Goal: Task Accomplishment & Management: Manage account settings

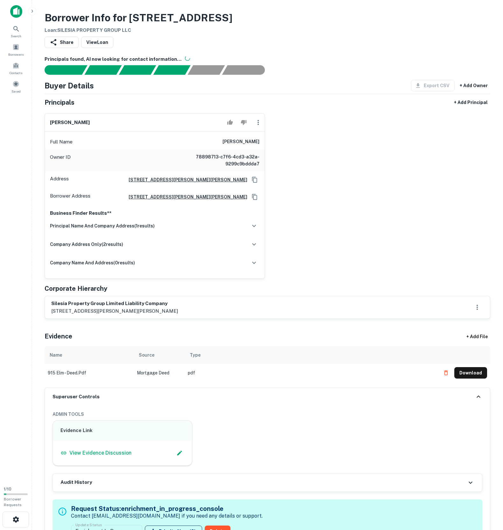
click at [370, 167] on div "[PERSON_NAME] Full Name [PERSON_NAME] Owner ID 78898713-c7f6-4cd3-a32a-9299c9bd…" at bounding box center [264, 193] width 451 height 171
click at [423, 237] on div "[PERSON_NAME] Full Name [PERSON_NAME] Owner ID 78898713-c7f6-4cd3-a32a-9299c9bd…" at bounding box center [264, 193] width 451 height 171
click at [470, 379] on button "Download" at bounding box center [470, 372] width 33 height 11
click at [470, 377] on div "scrollable content" at bounding box center [469, 372] width 34 height 10
click at [459, 379] on button "Download" at bounding box center [470, 372] width 33 height 11
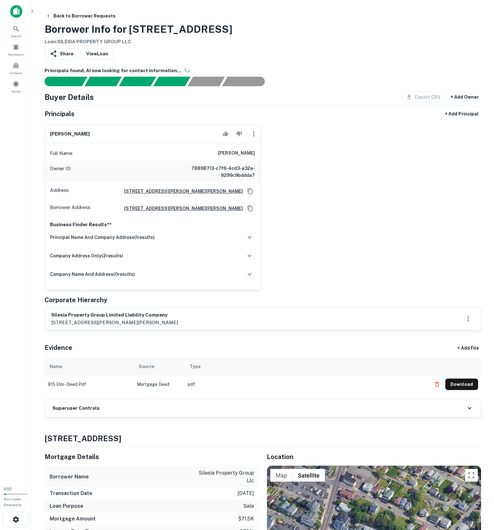
click at [228, 157] on h6 "[PERSON_NAME]" at bounding box center [236, 154] width 37 height 8
click at [229, 157] on h6 "[PERSON_NAME]" at bounding box center [236, 154] width 37 height 8
copy h6 "[PERSON_NAME]"
click at [250, 138] on icon "button" at bounding box center [254, 134] width 8 height 8
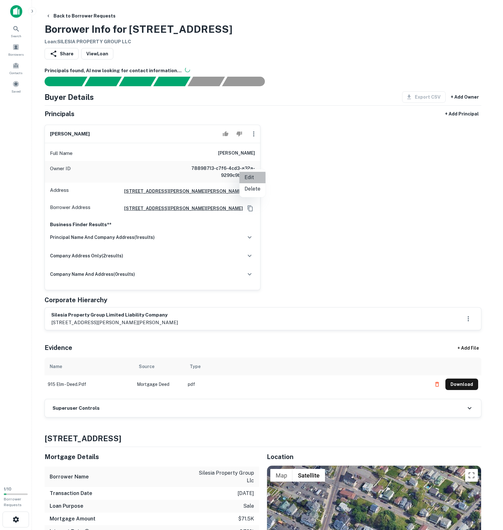
click at [252, 176] on li "Edit" at bounding box center [252, 177] width 26 height 11
select select "**"
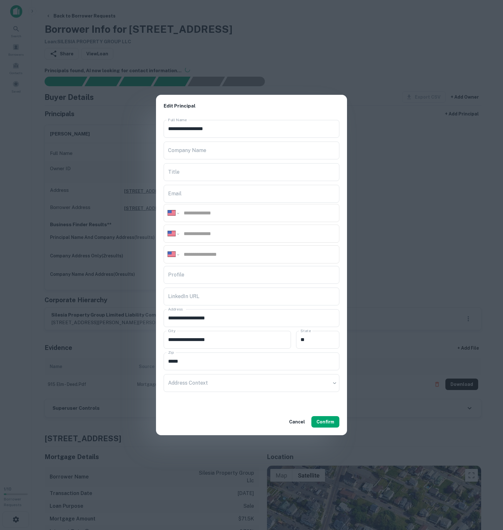
click at [239, 214] on div "**********" at bounding box center [252, 213] width 176 height 18
click at [239, 215] on div "**********" at bounding box center [252, 213] width 176 height 18
click at [237, 222] on div "**********" at bounding box center [251, 262] width 191 height 291
drag, startPoint x: 237, startPoint y: 222, endPoint x: 236, endPoint y: 228, distance: 5.8
click at [236, 225] on div "**********" at bounding box center [252, 234] width 176 height 18
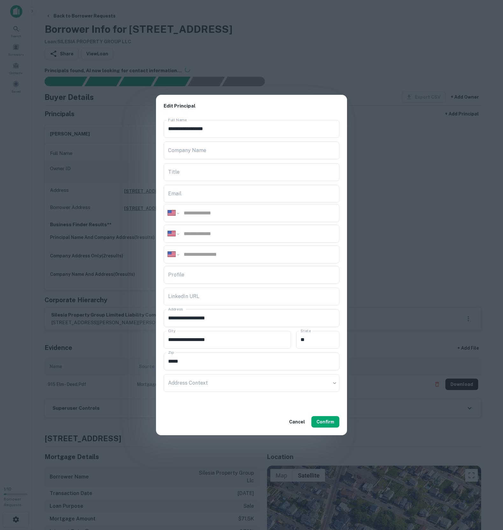
click at [236, 230] on input "tel" at bounding box center [259, 233] width 152 height 7
paste input "**********"
type input "**********"
drag, startPoint x: 214, startPoint y: 374, endPoint x: 213, endPoint y: 393, distance: 19.1
click at [214, 394] on body "Search Borrowers Contacts Saved 1 / 10 Borrower Requests Back to Borrower Reque…" at bounding box center [251, 265] width 503 height 530
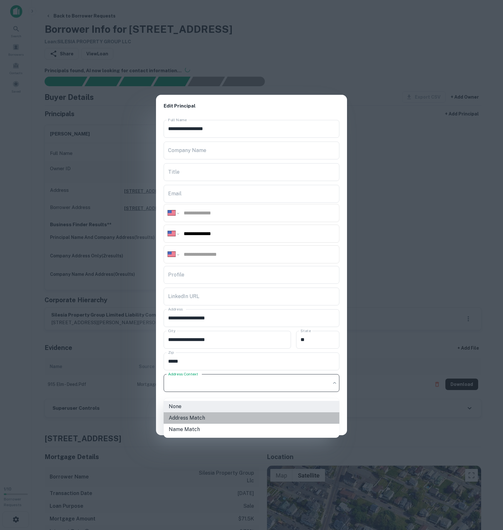
click at [203, 414] on li "Address Match" at bounding box center [252, 417] width 176 height 11
type input "**********"
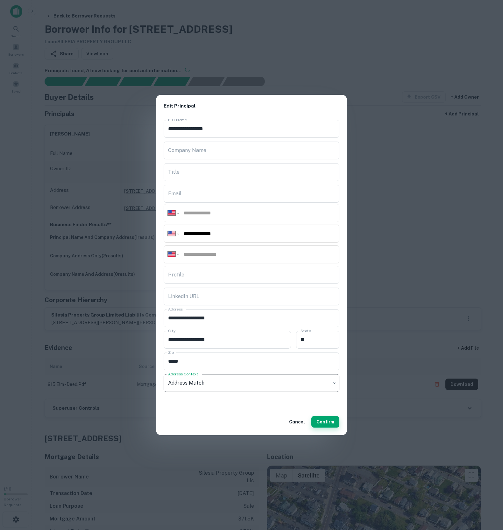
click at [321, 428] on button "Confirm" at bounding box center [325, 421] width 28 height 11
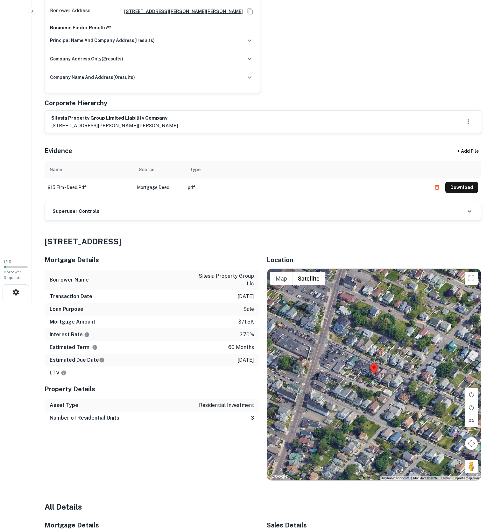
scroll to position [332, 0]
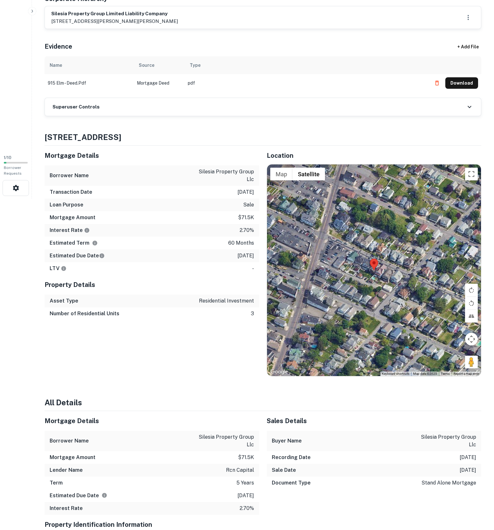
click at [111, 116] on div "Superuser Controls" at bounding box center [263, 107] width 436 height 18
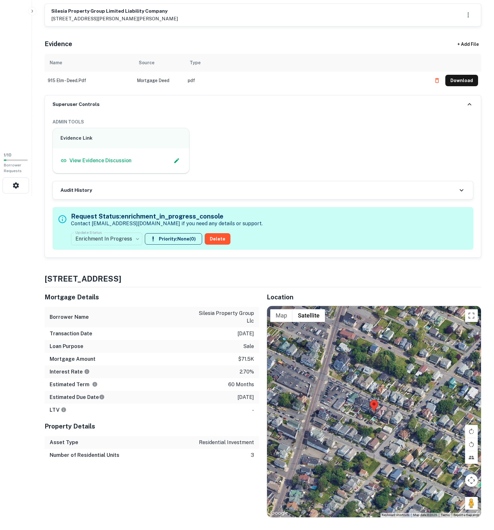
scroll to position [349, 0]
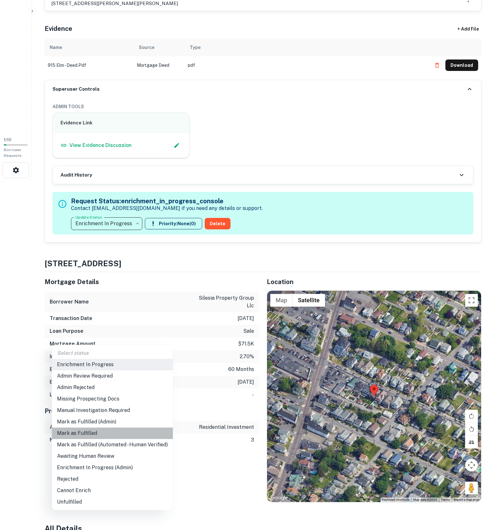
drag, startPoint x: 92, startPoint y: 433, endPoint x: 31, endPoint y: 364, distance: 92.0
click at [92, 433] on li "Mark as Fulfilled" at bounding box center [112, 433] width 121 height 11
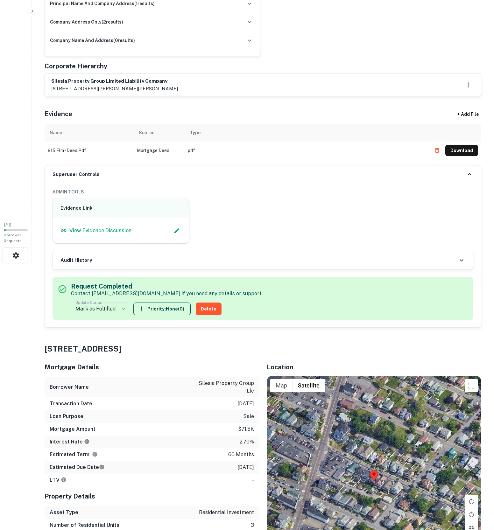
scroll to position [388, 0]
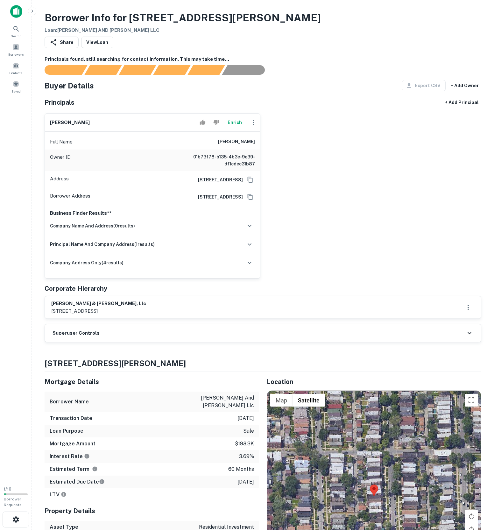
click at [241, 150] on div "Full Name marlon haywood" at bounding box center [152, 141] width 215 height 15
click at [68, 337] on h6 "Superuser Controls" at bounding box center [75, 333] width 47 height 7
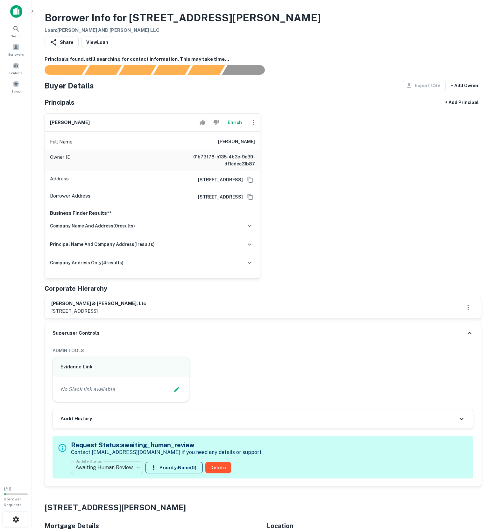
scroll to position [256, 0]
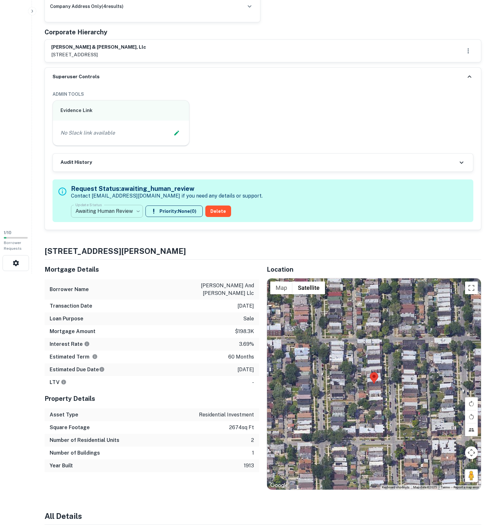
click at [119, 274] on body "Search Borrowers Contacts Saved 1 / 10 Borrower Requests Borrower Info for 7724…" at bounding box center [247, 9] width 494 height 530
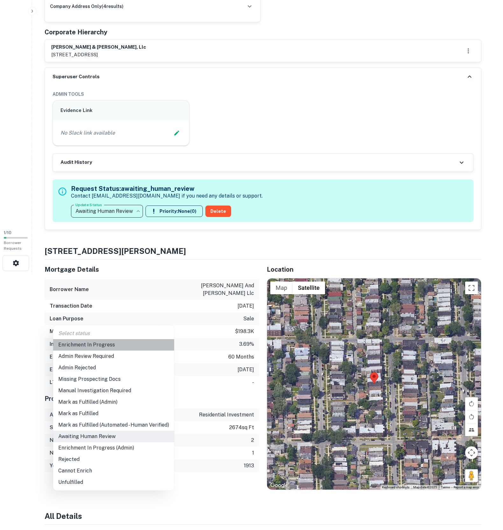
drag, startPoint x: 118, startPoint y: 346, endPoint x: 179, endPoint y: 161, distance: 194.8
click at [118, 346] on li "Enrichment In Progress" at bounding box center [113, 344] width 121 height 11
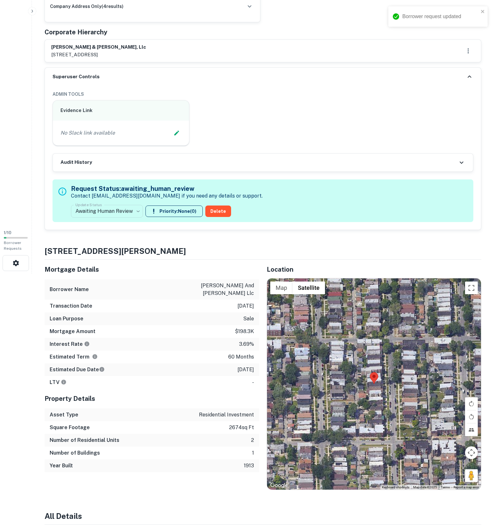
type input "**********"
click at [173, 136] on icon "Edit Slack Link" at bounding box center [176, 133] width 6 height 6
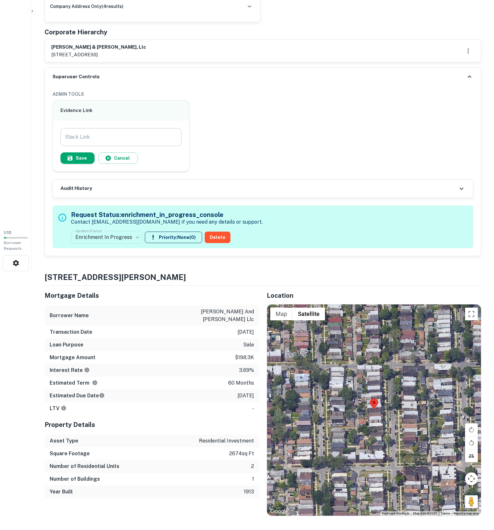
click at [144, 146] on input "Slack Link" at bounding box center [120, 137] width 121 height 18
paste input "**********"
type input "**********"
click at [90, 164] on button "Save" at bounding box center [77, 157] width 34 height 11
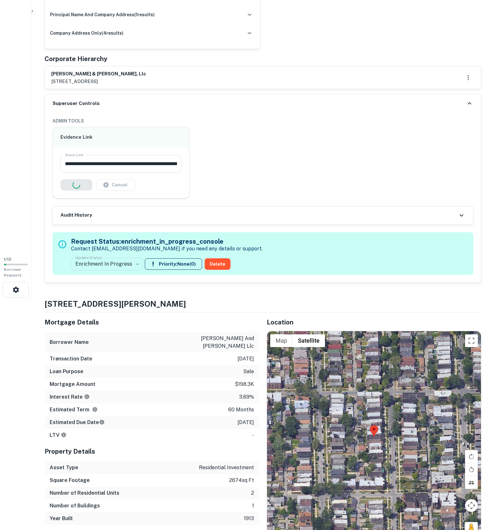
scroll to position [0, 0]
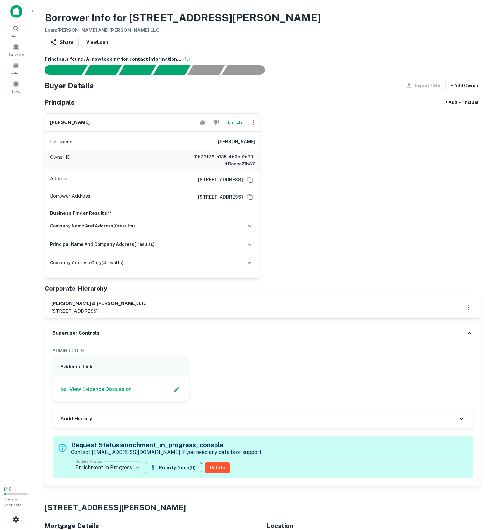
click at [233, 146] on h6 "marlon haywood" at bounding box center [236, 142] width 37 height 8
copy h6 "marlon haywood"
click at [233, 150] on div "Full Name marlon haywood" at bounding box center [152, 141] width 215 height 15
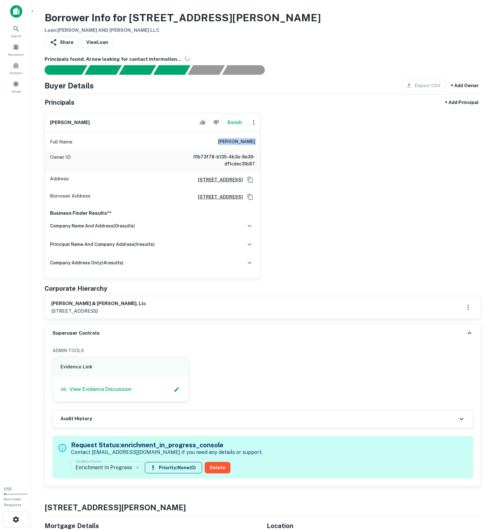
click at [233, 150] on div "Full Name marlon haywood" at bounding box center [152, 141] width 215 height 15
copy h6 "marlon haywood"
click at [252, 126] on icon "button" at bounding box center [254, 123] width 8 height 8
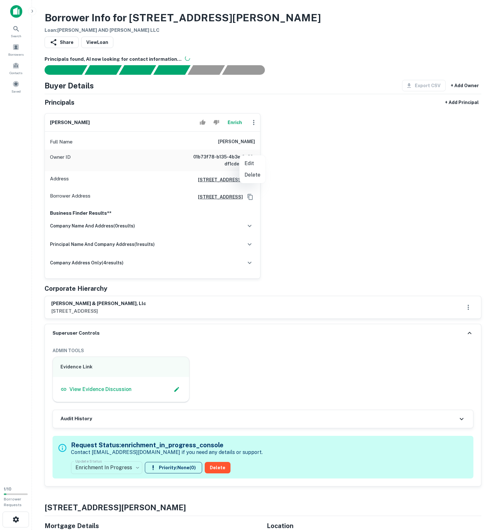
click at [256, 163] on li "Edit" at bounding box center [252, 163] width 26 height 11
select select "**"
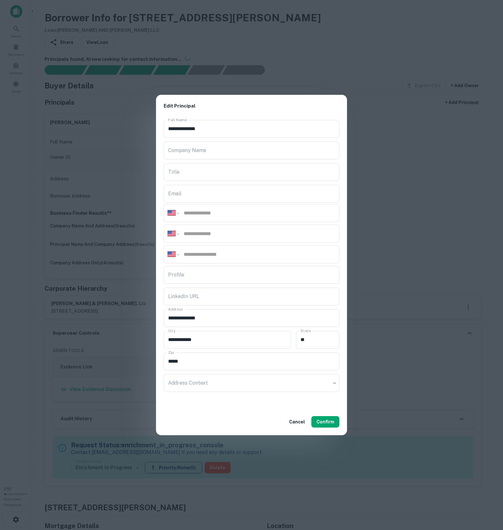
click at [211, 214] on input "tel" at bounding box center [259, 212] width 152 height 7
paste input "**********"
type input "**********"
click at [241, 234] on input "tel" at bounding box center [259, 233] width 152 height 7
paste input "**********"
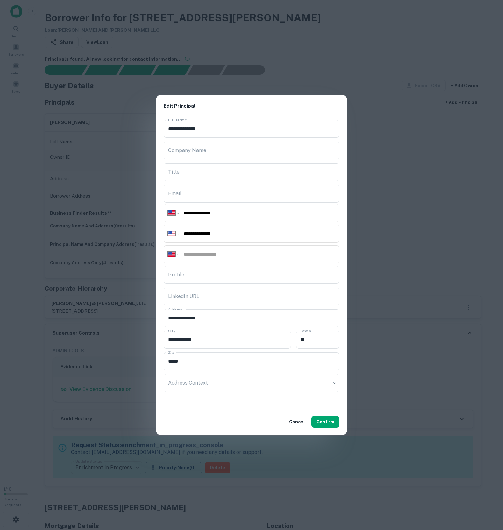
type input "**********"
drag, startPoint x: 209, startPoint y: 401, endPoint x: 210, endPoint y: 394, distance: 7.1
click at [209, 401] on div "**********" at bounding box center [251, 262] width 191 height 291
click at [211, 393] on body "Search Borrowers Contacts Saved 1 / 10 Borrower Requests Borrower Info for 7724…" at bounding box center [251, 265] width 503 height 530
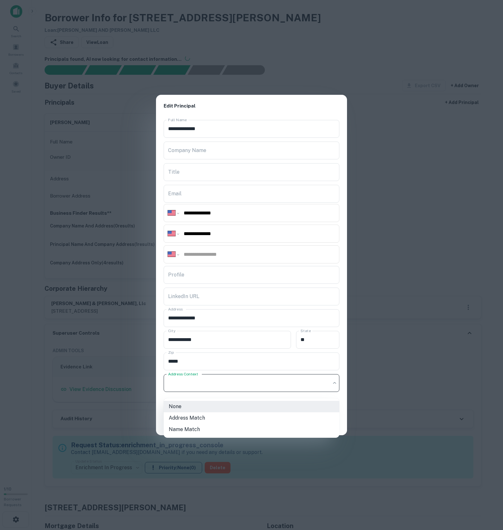
drag, startPoint x: 202, startPoint y: 428, endPoint x: 203, endPoint y: 424, distance: 4.0
click at [202, 428] on li "Name Match" at bounding box center [252, 429] width 176 height 11
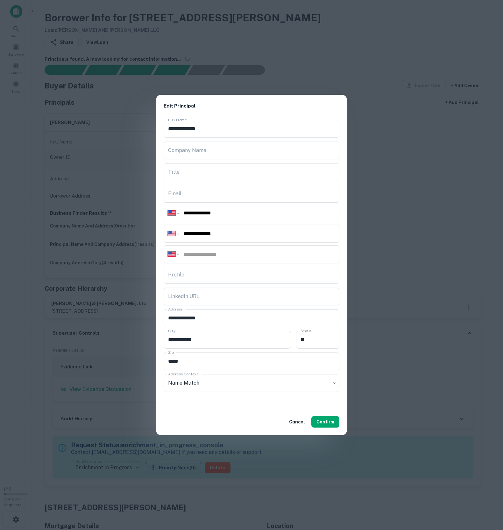
drag, startPoint x: 204, startPoint y: 400, endPoint x: 204, endPoint y: 405, distance: 5.1
click at [205, 400] on div "**********" at bounding box center [251, 262] width 191 height 291
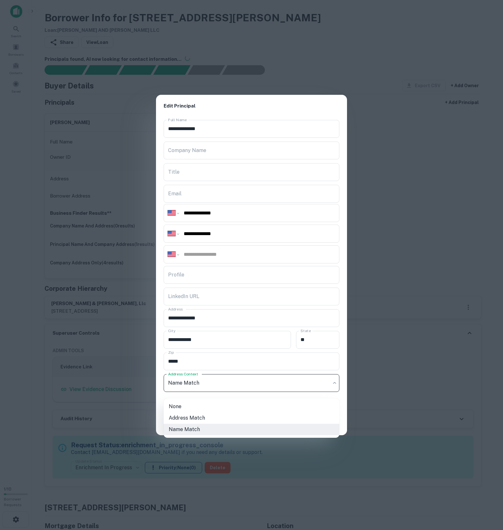
click at [206, 389] on body "Search Borrowers Contacts Saved 1 / 10 Borrower Requests Borrower Info for 7724…" at bounding box center [251, 265] width 503 height 530
click at [202, 421] on li "Address Match" at bounding box center [252, 417] width 176 height 11
type input "**********"
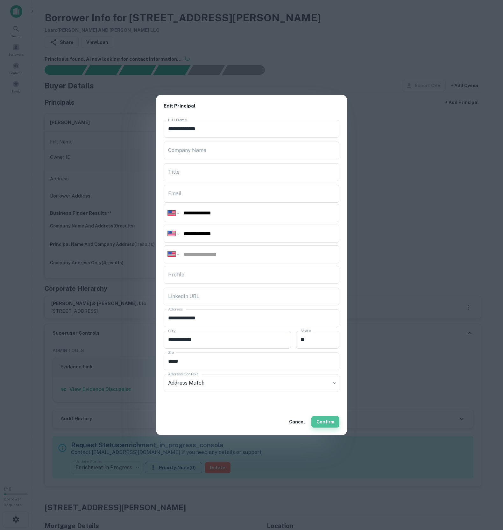
click at [328, 428] on button "Confirm" at bounding box center [325, 421] width 28 height 11
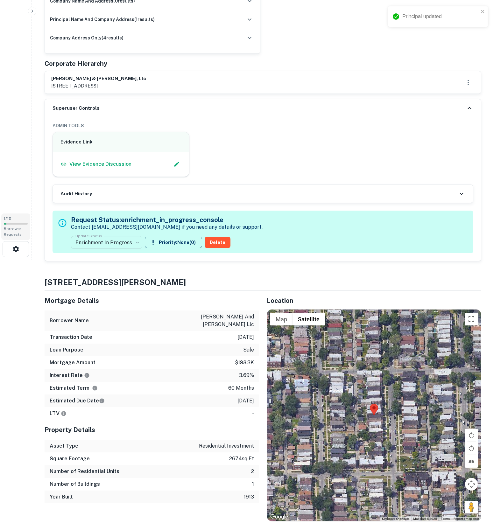
scroll to position [394, 0]
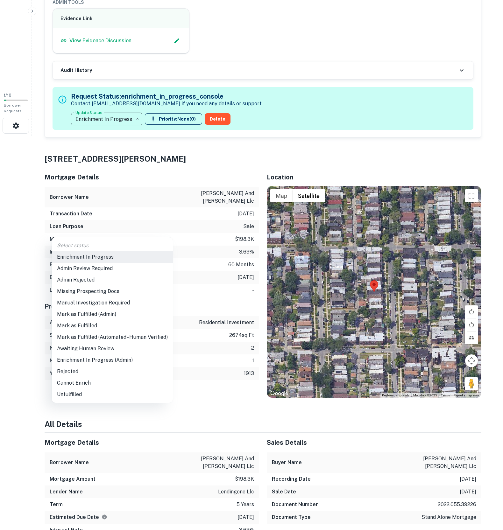
click at [95, 329] on li "Mark as Fulfilled" at bounding box center [112, 325] width 121 height 11
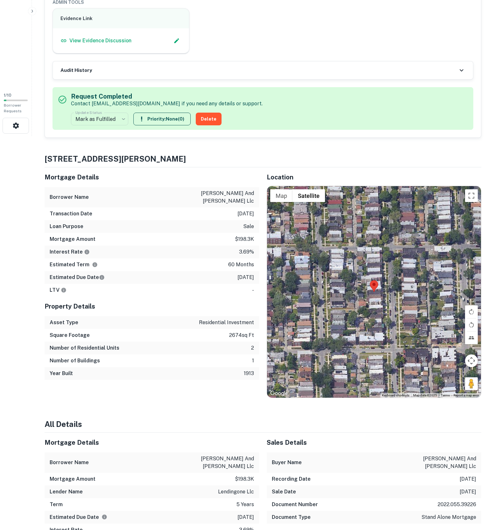
click at [323, 54] on div "Evidence Link View Evidence Discussion" at bounding box center [260, 28] width 426 height 51
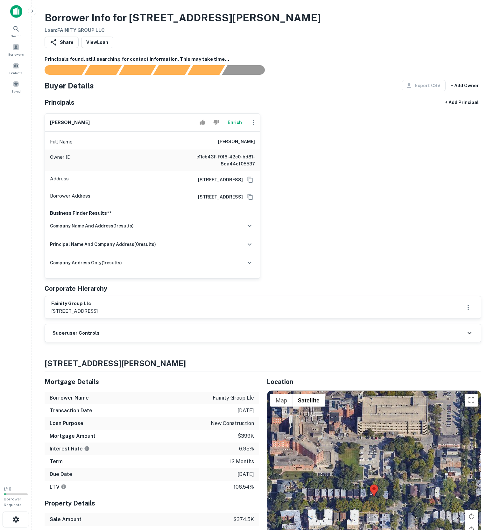
scroll to position [108, 0]
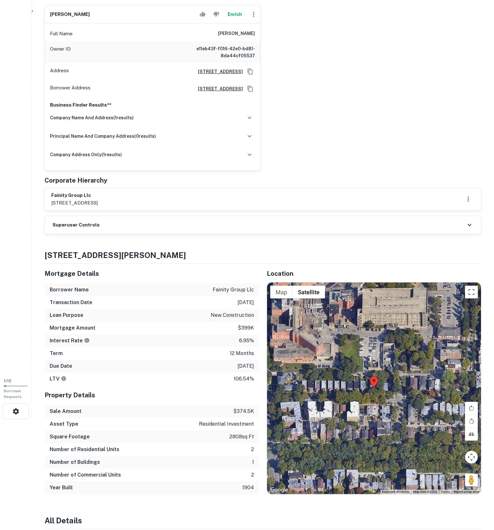
click at [128, 234] on div "Superuser Controls" at bounding box center [263, 225] width 436 height 18
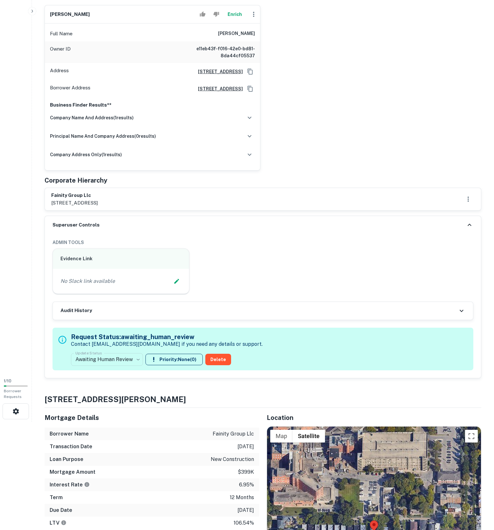
scroll to position [228, 0]
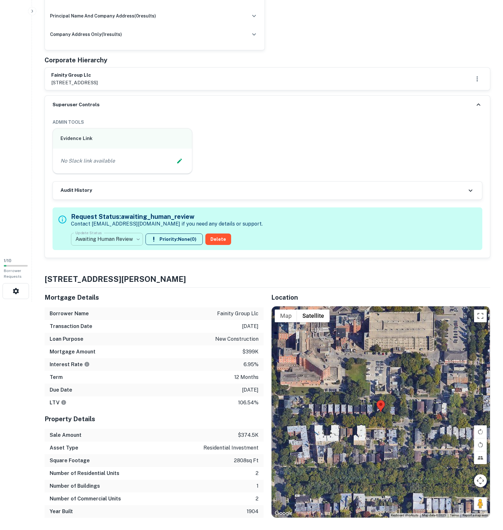
click at [115, 302] on body "Search Borrowers Contacts Saved 1 / 10 Borrower Requests Borrower Info for 807 …" at bounding box center [251, 37] width 503 height 530
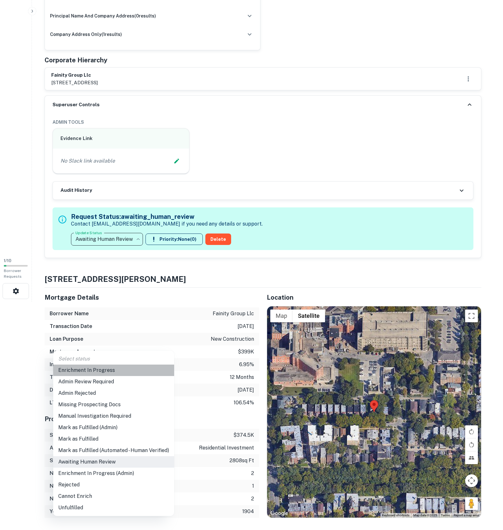
click at [106, 370] on li "Enrichment In Progress" at bounding box center [113, 370] width 121 height 11
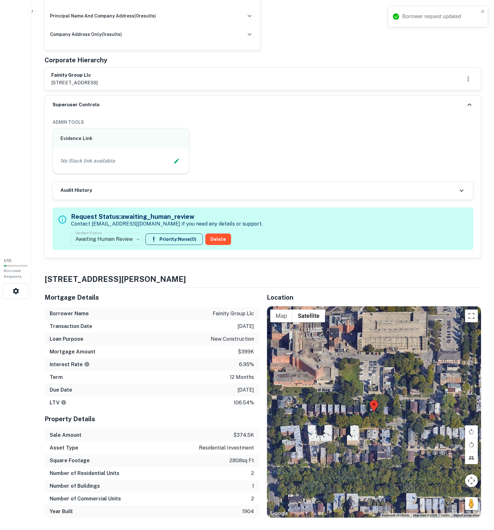
type input "**********"
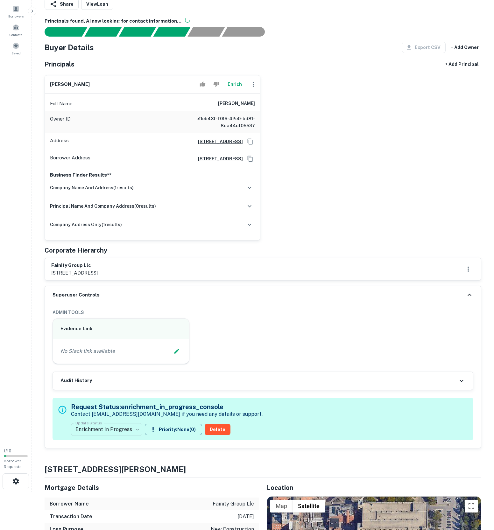
scroll to position [169, 0]
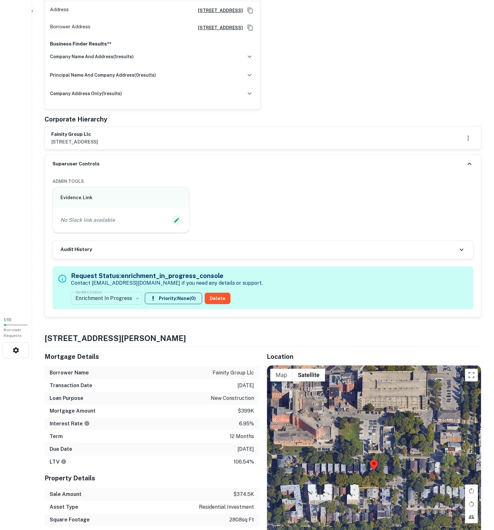
click at [173, 223] on icon "Edit Slack Link" at bounding box center [176, 220] width 6 height 6
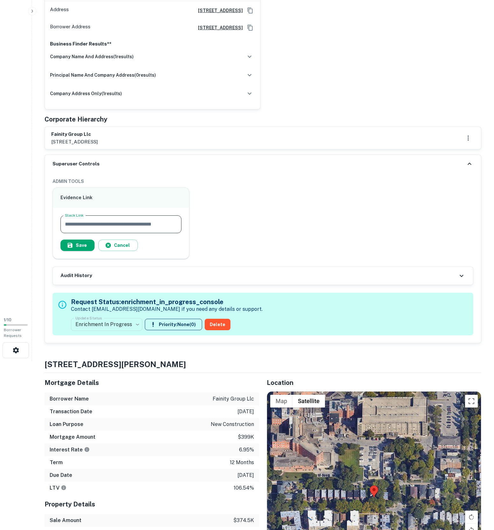
click at [155, 233] on input "Slack Link" at bounding box center [120, 224] width 121 height 18
type input "**********"
click at [84, 251] on button "Save" at bounding box center [77, 245] width 34 height 11
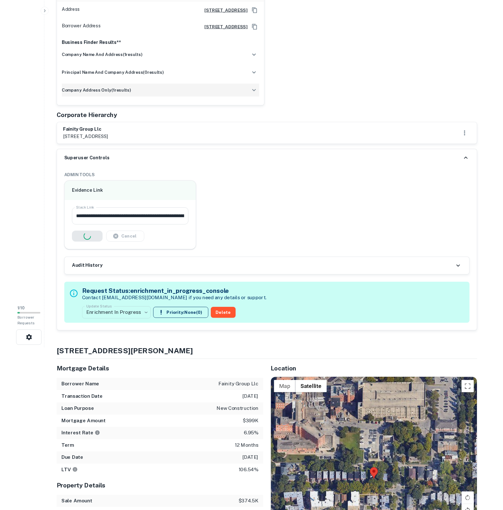
scroll to position [0, 0]
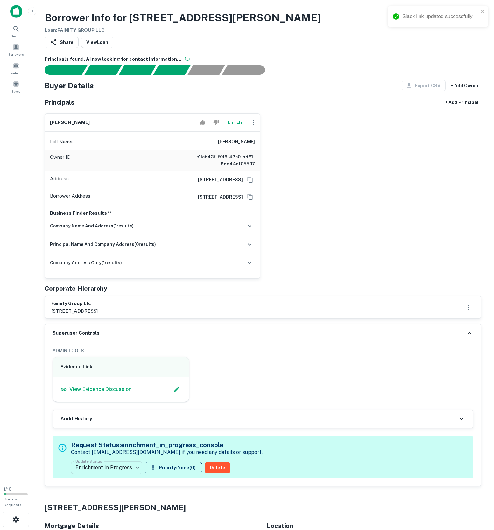
click at [251, 146] on h6 "farrukh ali" at bounding box center [236, 142] width 37 height 8
click at [252, 146] on h6 "farrukh ali" at bounding box center [236, 142] width 37 height 8
copy h6 "farrukh ali"
click at [253, 126] on icon "button" at bounding box center [254, 123] width 8 height 8
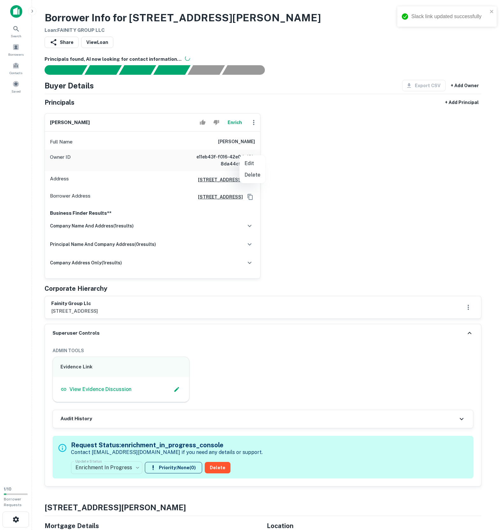
click at [274, 150] on div at bounding box center [251, 265] width 503 height 530
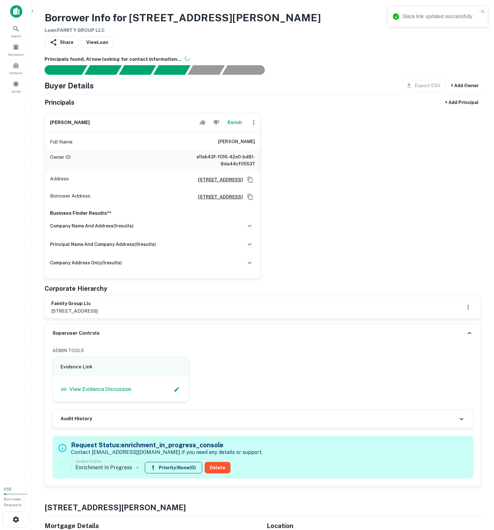
click at [225, 129] on button "Enrich" at bounding box center [234, 122] width 20 height 13
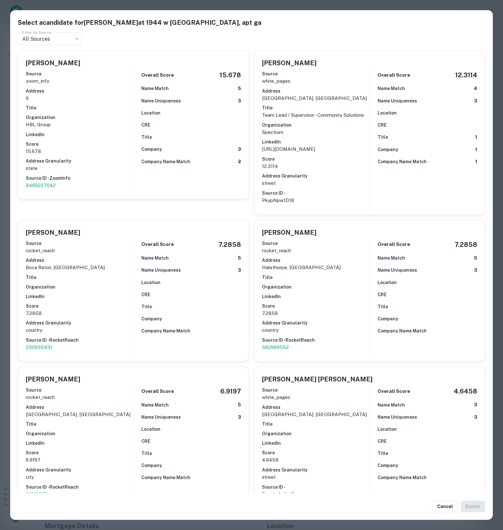
click at [216, 153] on div "Overall Score 15.678 Name Match 5 Name Uniqueness 3 Location CRE Title Company …" at bounding box center [187, 132] width 108 height 124
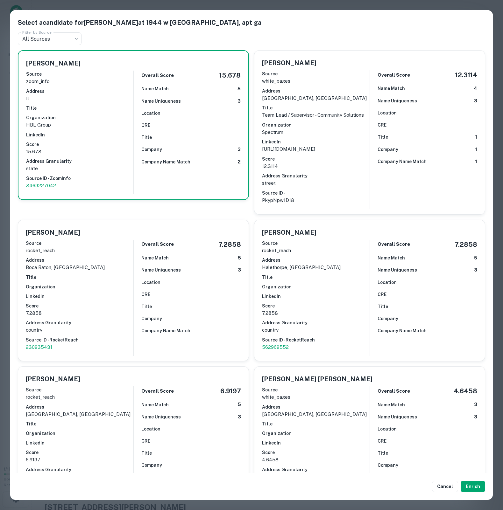
click at [333, 179] on h6 "Address Granularity" at bounding box center [316, 175] width 108 height 7
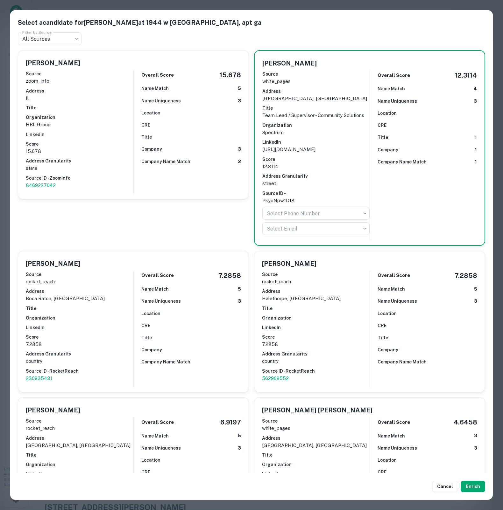
click at [318, 139] on div "Source white_pages Address chicago, il Title Team Lead / Supervisor - Community…" at bounding box center [315, 153] width 107 height 170
click at [340, 251] on body "Search Borrowers Contacts Saved 1 / 10 Borrower Requests Borrower Info for 807 …" at bounding box center [251, 255] width 503 height 510
drag, startPoint x: 340, startPoint y: 251, endPoint x: 344, endPoint y: 230, distance: 21.9
click at [341, 251] on div at bounding box center [251, 255] width 503 height 510
click at [314, 238] on div "Source white_pages Address chicago, il Title Team Lead / Supervisor - Community…" at bounding box center [315, 153] width 107 height 170
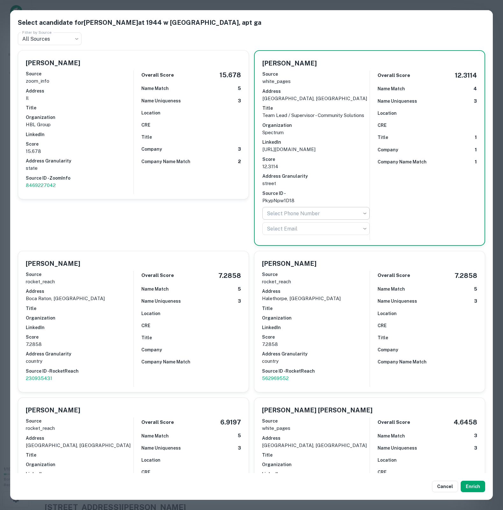
click at [317, 251] on body "Search Borrowers Contacts Saved 1 / 10 Borrower Requests Borrower Info for 807 …" at bounding box center [251, 255] width 503 height 510
click at [204, 262] on div at bounding box center [251, 255] width 503 height 510
click at [291, 269] on body "Search Borrowers Contacts Saved 1 / 10 Borrower Requests Borrower Info for 807 …" at bounding box center [251, 255] width 503 height 510
click at [228, 270] on div at bounding box center [251, 255] width 503 height 510
click at [267, 119] on p "Team Lead / Supervisor - Community Solutions" at bounding box center [315, 116] width 107 height 8
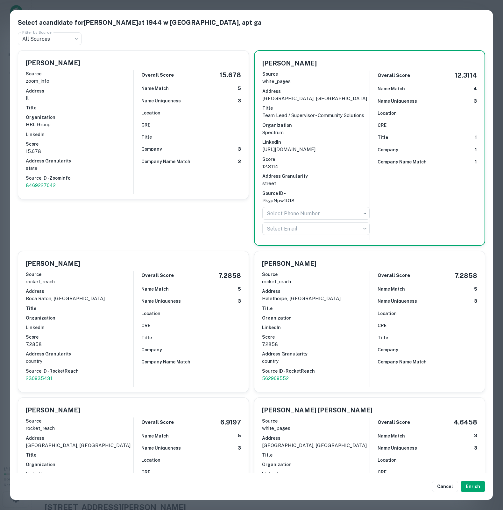
click at [230, 199] on div "Farrukh Ali Source zoom_info Address il Title Organization HBL Group LinkedIn S…" at bounding box center [133, 125] width 230 height 149
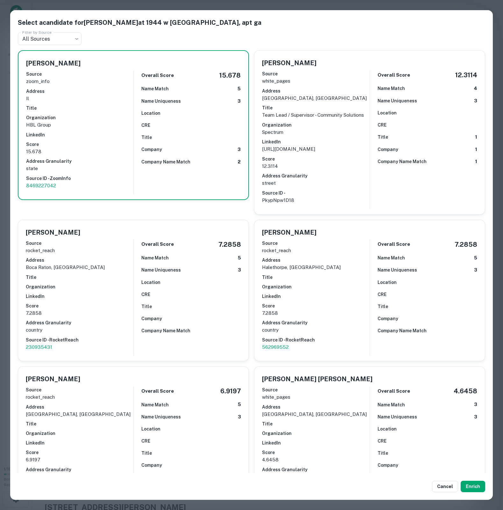
click at [213, 166] on div "Company Name Match 2" at bounding box center [190, 161] width 99 height 7
click at [328, 163] on h6 "Score" at bounding box center [316, 159] width 108 height 7
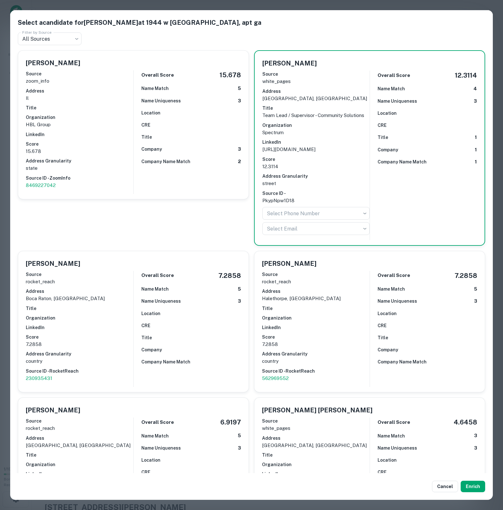
click at [338, 102] on p "chicago, il" at bounding box center [315, 99] width 107 height 8
click at [201, 116] on div "Location" at bounding box center [191, 112] width 100 height 7
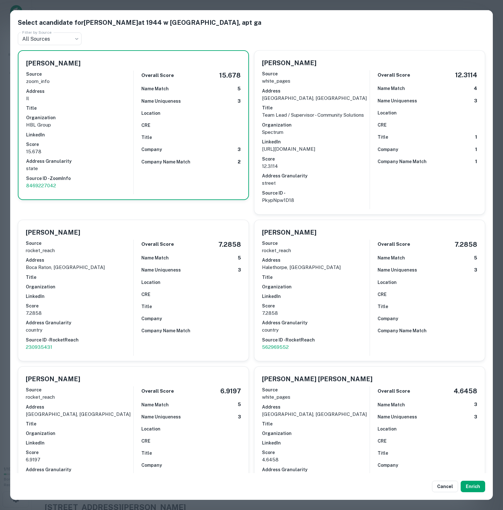
drag, startPoint x: 271, startPoint y: 79, endPoint x: 270, endPoint y: 85, distance: 5.8
click at [271, 77] on h6 "Source" at bounding box center [316, 73] width 108 height 7
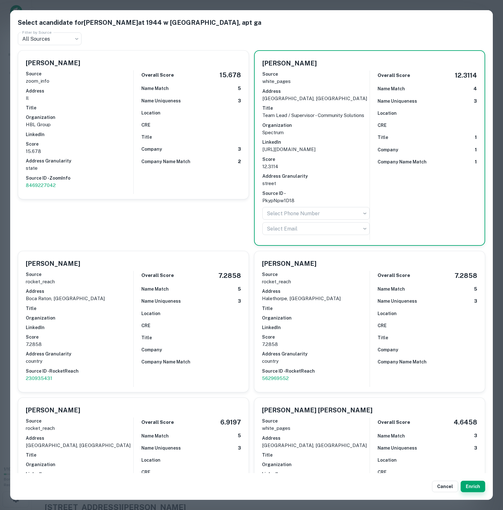
click at [465, 484] on button "Enrich" at bounding box center [472, 486] width 24 height 11
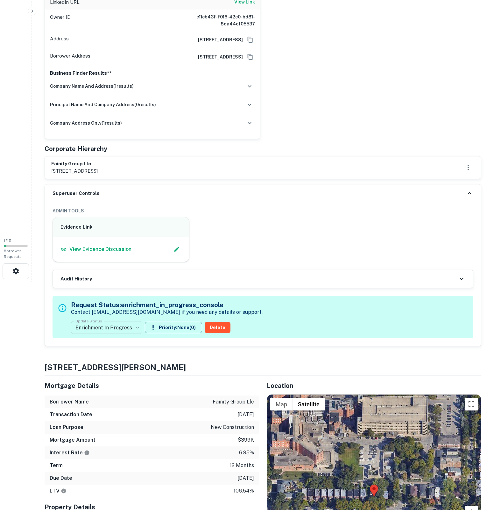
scroll to position [353, 0]
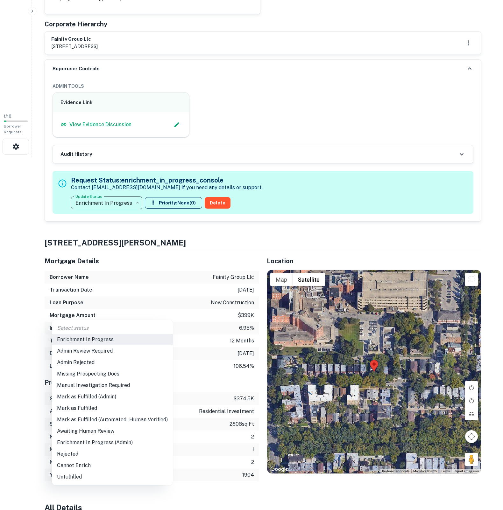
click at [100, 412] on li "Mark as Fulfilled" at bounding box center [112, 408] width 121 height 11
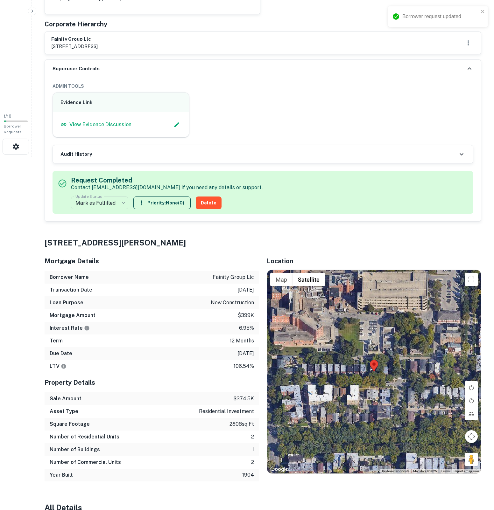
click at [284, 138] on div "Evidence Link View Evidence Discussion" at bounding box center [260, 112] width 426 height 51
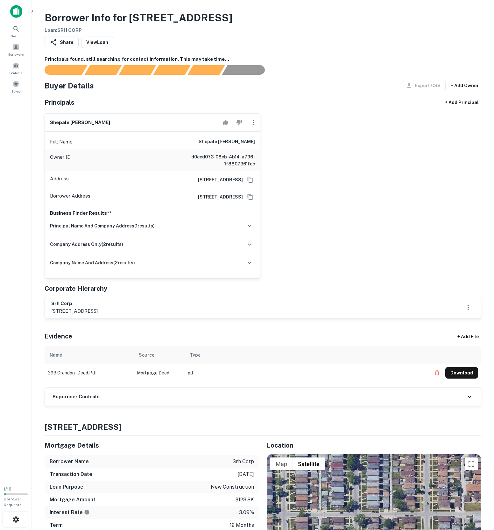
scroll to position [273, 0]
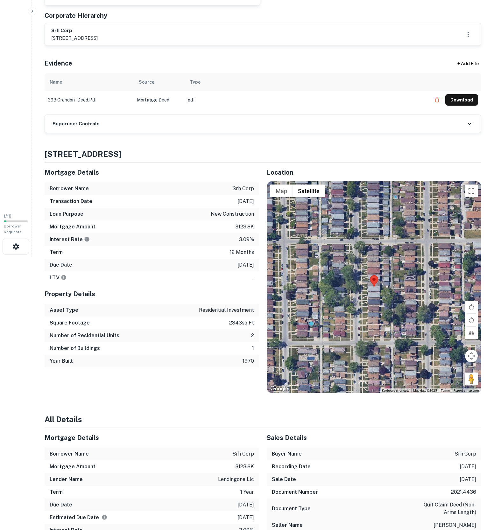
click at [164, 133] on div "Superuser Controls" at bounding box center [263, 124] width 436 height 18
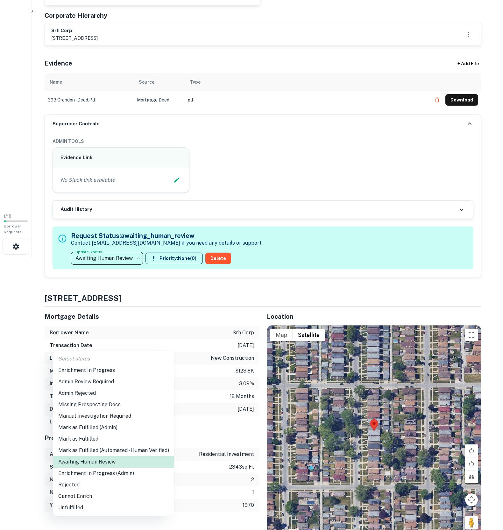
drag, startPoint x: 122, startPoint y: 372, endPoint x: 125, endPoint y: 360, distance: 12.5
click at [122, 371] on li "Enrichment In Progress" at bounding box center [113, 370] width 121 height 11
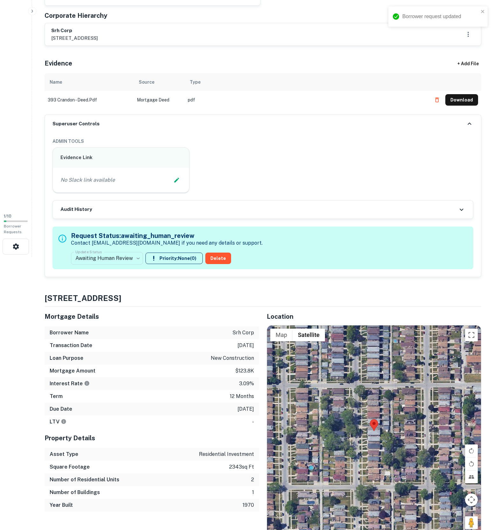
type input "**********"
click at [173, 183] on icon "Edit Slack Link" at bounding box center [176, 180] width 6 height 6
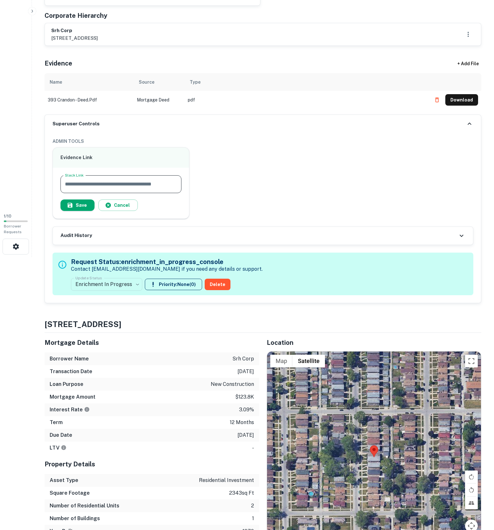
drag, startPoint x: 171, startPoint y: 269, endPoint x: 166, endPoint y: 273, distance: 6.4
click at [176, 193] on input "Slack Link" at bounding box center [120, 184] width 121 height 18
click at [160, 193] on input "Slack Link" at bounding box center [120, 184] width 121 height 18
type input "**********"
click at [73, 208] on icon "button" at bounding box center [70, 205] width 6 height 6
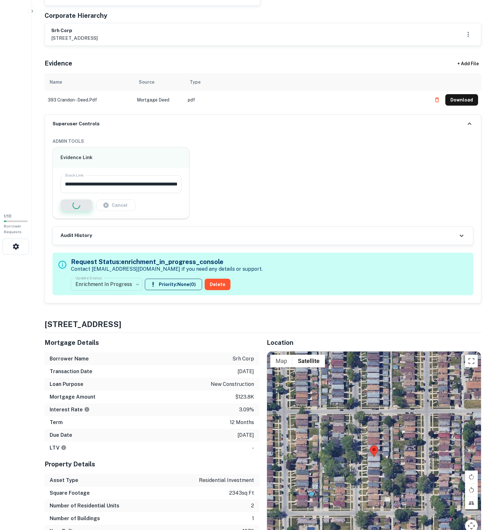
scroll to position [0, 0]
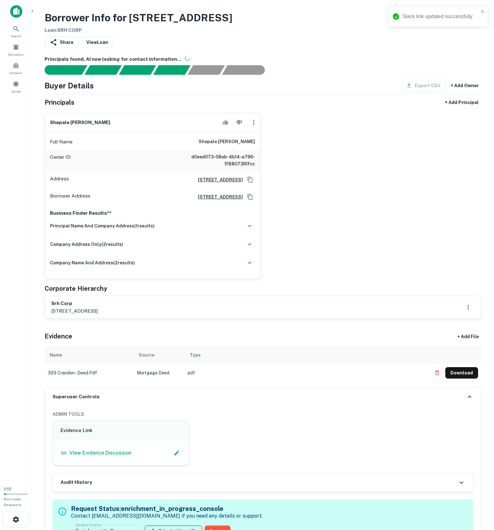
drag, startPoint x: 449, startPoint y: 450, endPoint x: 446, endPoint y: 449, distance: 3.2
click at [449, 379] on button "Download" at bounding box center [461, 372] width 33 height 11
click at [231, 167] on div "Reject" at bounding box center [226, 164] width 19 height 9
drag, startPoint x: 177, startPoint y: 172, endPoint x: 193, endPoint y: 169, distance: 16.4
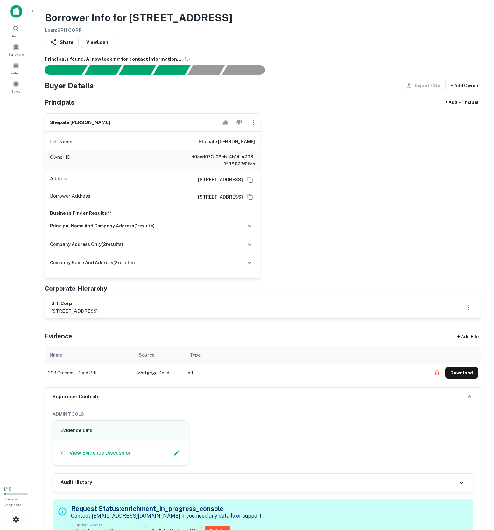
click at [178, 150] on div "Full Name shepale hicks" at bounding box center [152, 141] width 215 height 15
click at [193, 150] on div "Full Name shepale hicks" at bounding box center [152, 141] width 215 height 15
copy h6 "shepale hicks"
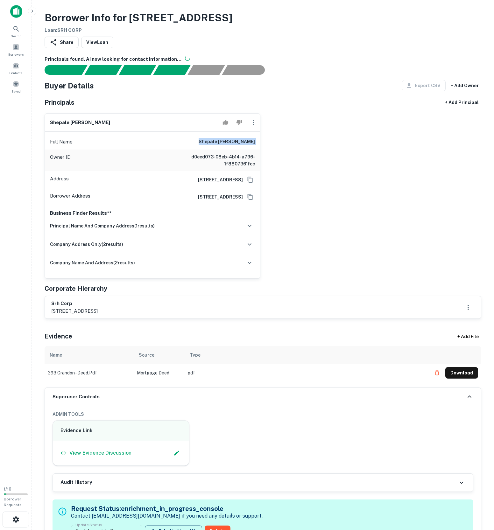
click at [276, 63] on h6 "Principals found, AI now looking for contact information..." at bounding box center [263, 59] width 437 height 7
click at [255, 126] on icon "button" at bounding box center [254, 123] width 8 height 8
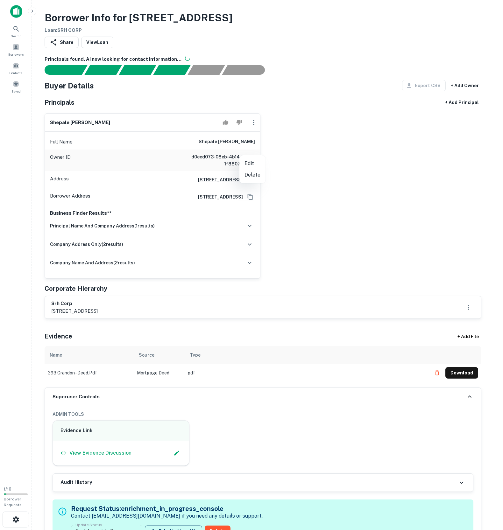
click at [260, 151] on div at bounding box center [251, 265] width 503 height 530
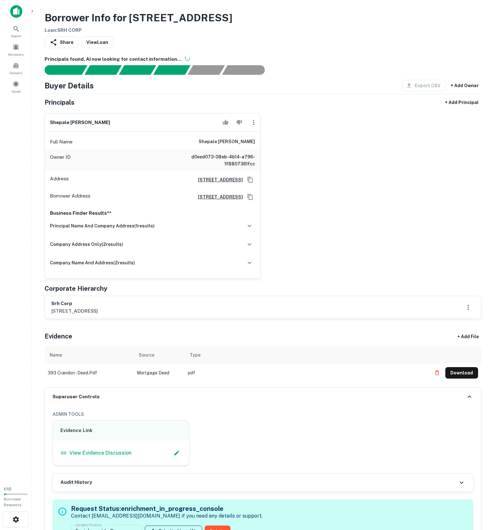
click at [256, 129] on div at bounding box center [240, 122] width 40 height 13
click at [255, 129] on button "button" at bounding box center [253, 122] width 13 height 13
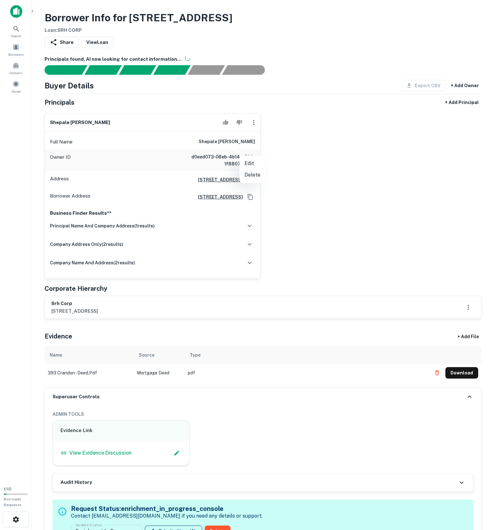
click at [255, 162] on li "Edit" at bounding box center [252, 163] width 26 height 11
select select "**"
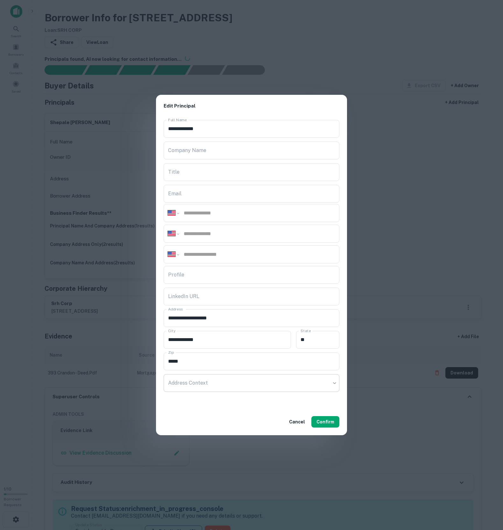
click at [241, 393] on body "Search Borrowers Contacts Saved 1 / 10 Borrower Requests Borrower Info for 393 …" at bounding box center [251, 265] width 503 height 530
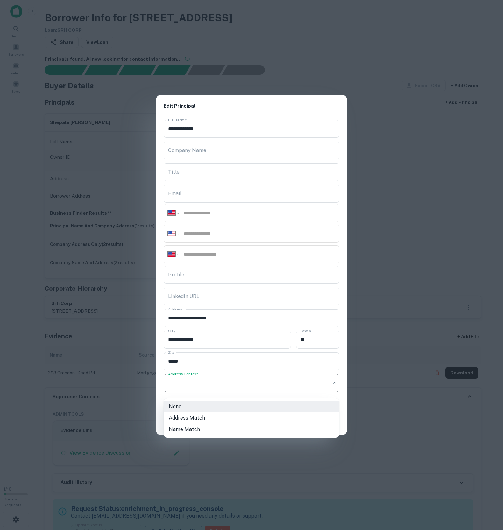
click at [225, 415] on li "Address Match" at bounding box center [252, 417] width 176 height 11
type input "**********"
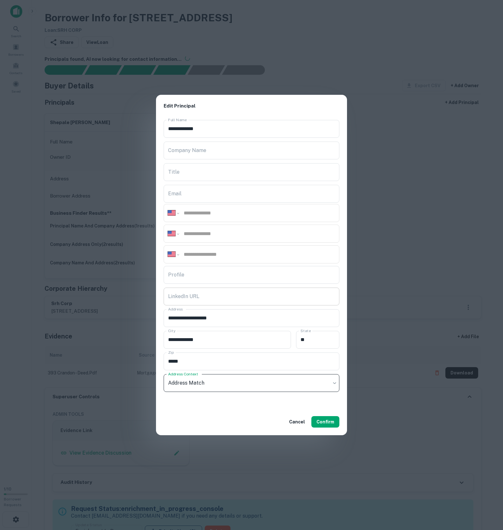
click at [235, 305] on input "LinkedIn URL" at bounding box center [252, 297] width 176 height 18
paste input "**********"
type input "**********"
click at [227, 130] on input "**********" at bounding box center [252, 129] width 176 height 18
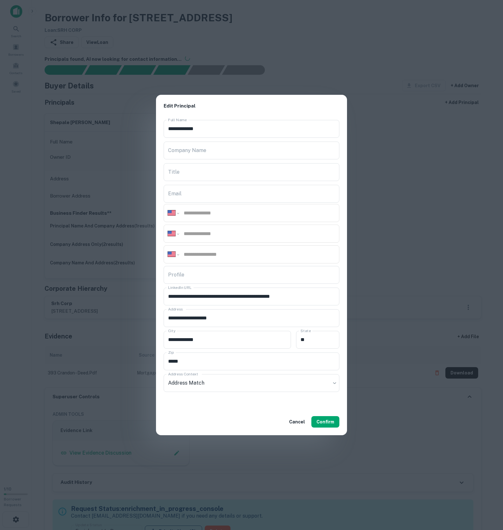
click at [205, 263] on div "**********" at bounding box center [252, 254] width 176 height 18
paste input "**********"
type input "**********"
paste input "**********"
type input "**********"
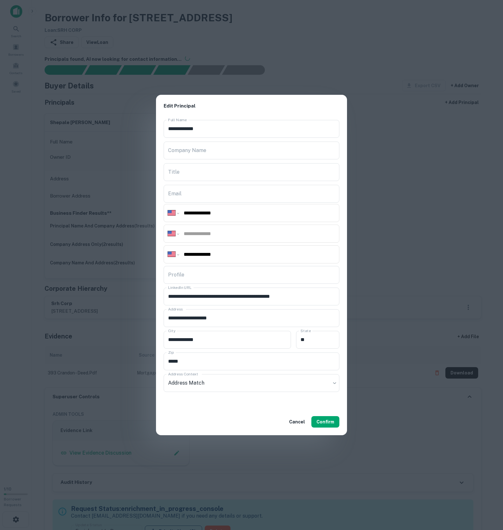
click at [210, 232] on input "tel" at bounding box center [259, 233] width 152 height 7
paste input "**********"
type input "**********"
paste input "**********"
type input "**********"
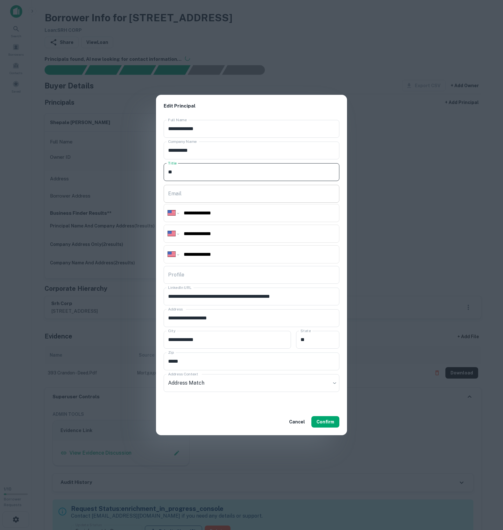
type input "**"
paste input "**********"
type input "**********"
click at [327, 426] on button "Confirm" at bounding box center [325, 421] width 28 height 11
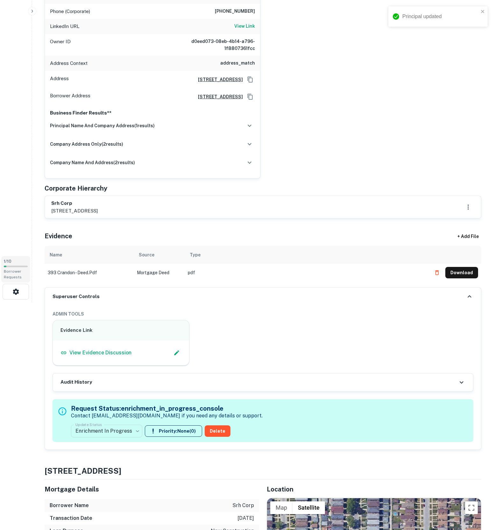
scroll to position [494, 0]
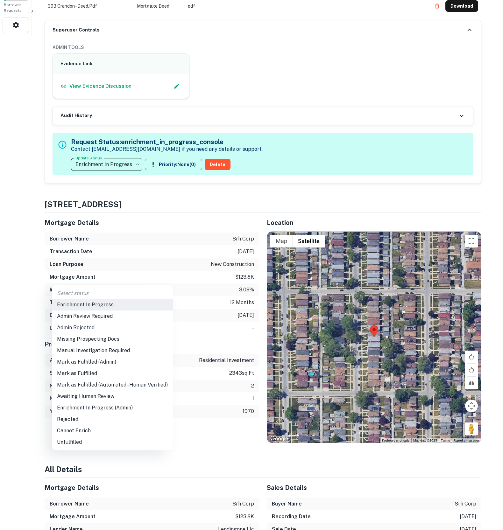
click at [88, 377] on li "Mark as Fulfilled" at bounding box center [112, 373] width 121 height 11
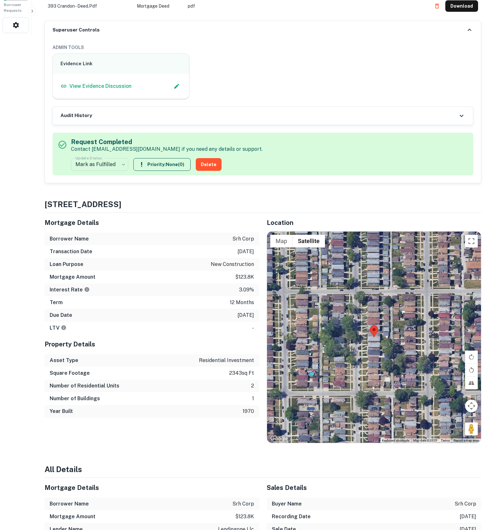
click at [279, 99] on div "Evidence Link View Evidence Discussion" at bounding box center [260, 73] width 426 height 51
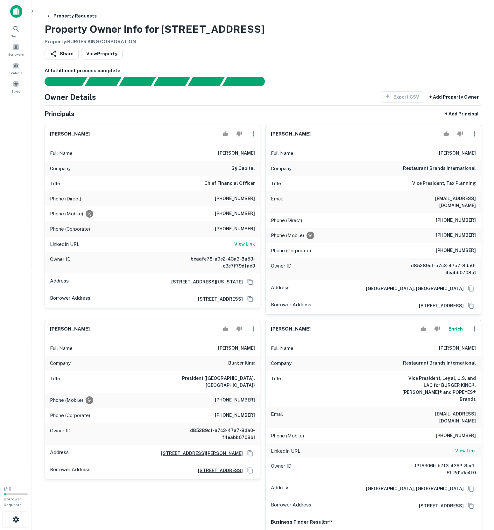
click at [109, 161] on div "Full Name [PERSON_NAME]" at bounding box center [152, 153] width 215 height 15
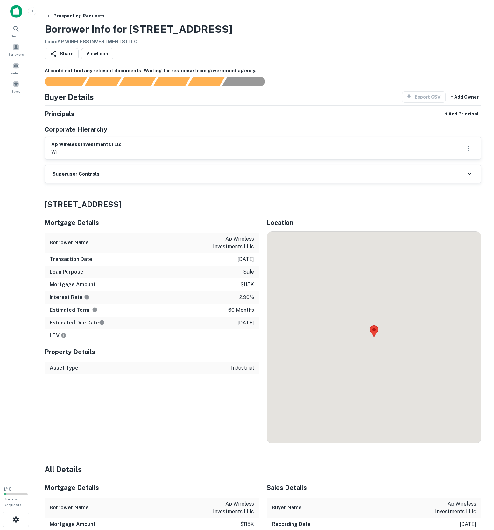
click at [137, 156] on div "ap wireless investments i llc wi" at bounding box center [262, 148] width 423 height 15
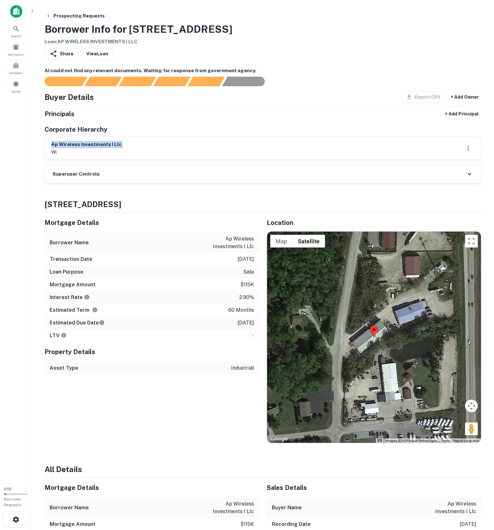
click at [115, 183] on div "Superuser Controls" at bounding box center [263, 174] width 436 height 18
click at [116, 183] on div "Superuser Controls" at bounding box center [263, 174] width 436 height 18
click at [118, 183] on div "Superuser Controls" at bounding box center [263, 174] width 436 height 18
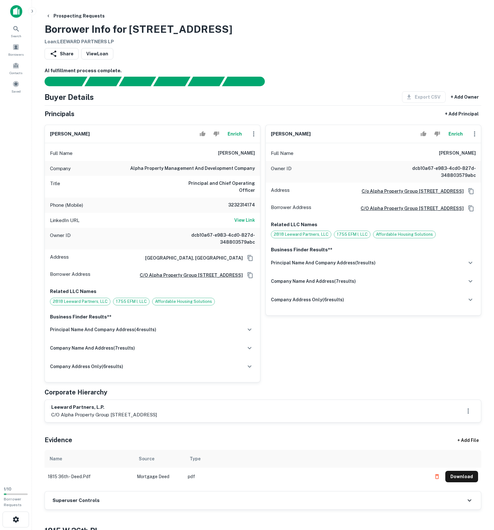
click at [126, 249] on div "Owner ID dcb10a67-e983-4cd0-827d-348803579abc" at bounding box center [152, 239] width 215 height 22
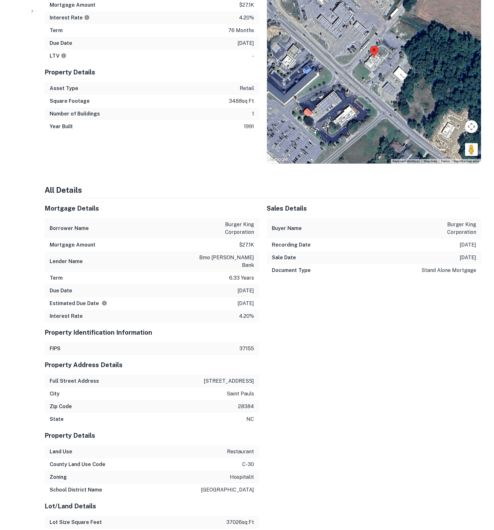
scroll to position [1568, 0]
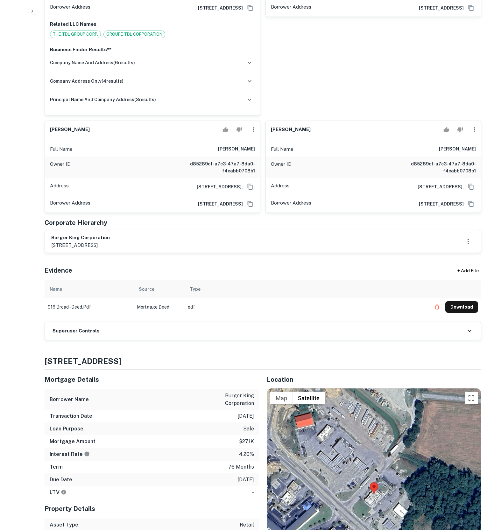
scroll to position [1125, 0]
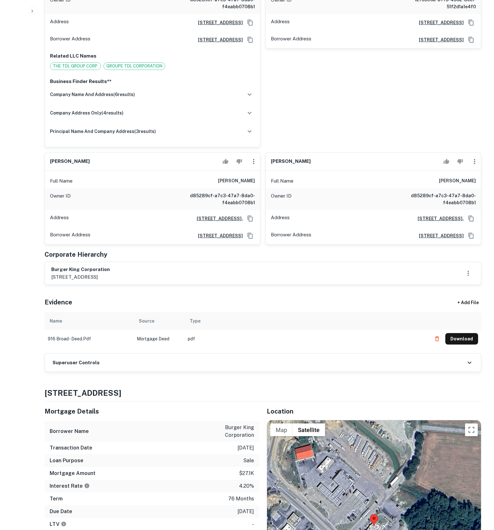
copy h6 "[PERSON_NAME]"
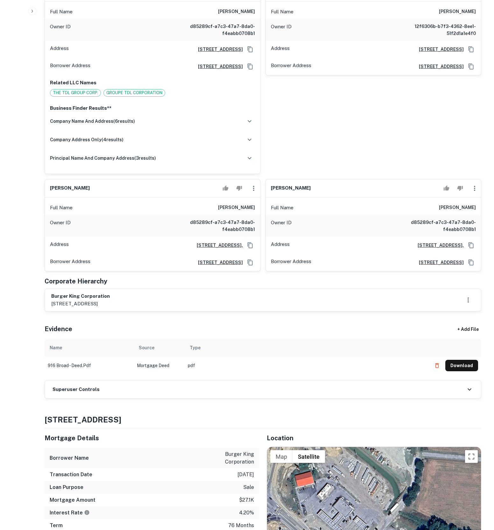
click at [248, 75] on div "Borrower Address 5707 blue lagoon drive, miami, FL, 33126-2029" at bounding box center [152, 66] width 215 height 17
click at [247, 70] on icon "Copy Address" at bounding box center [250, 66] width 6 height 6
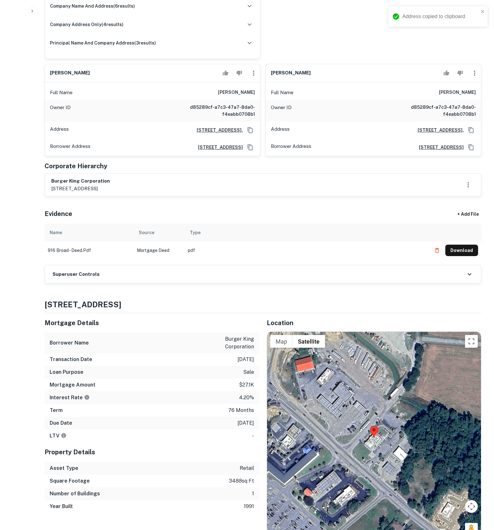
scroll to position [1089, 0]
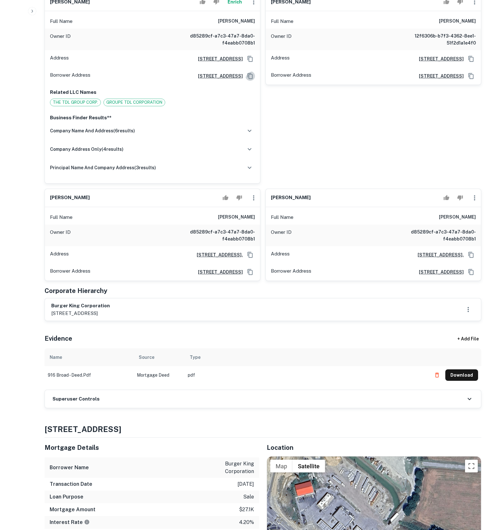
click at [247, 79] on icon "Copy Address" at bounding box center [250, 76] width 6 height 6
click at [248, 79] on icon "Copy Address" at bounding box center [250, 76] width 5 height 6
click at [242, 25] on h6 "[PERSON_NAME]" at bounding box center [236, 21] width 37 height 8
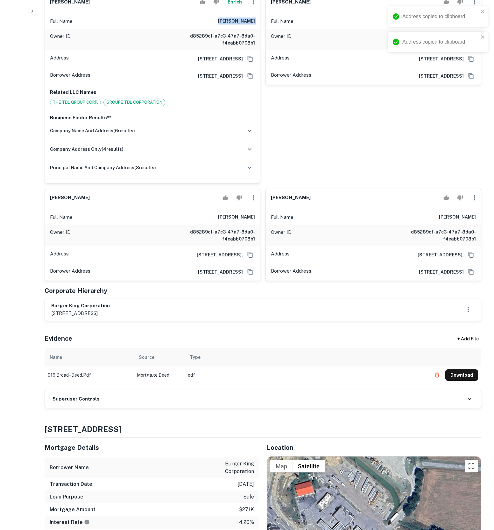
copy h6 "[PERSON_NAME]"
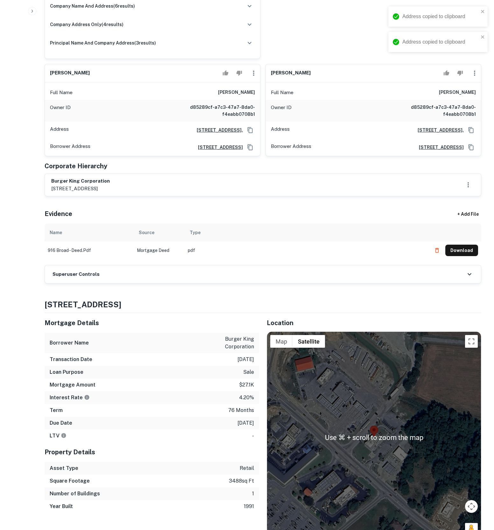
scroll to position [1488, 0]
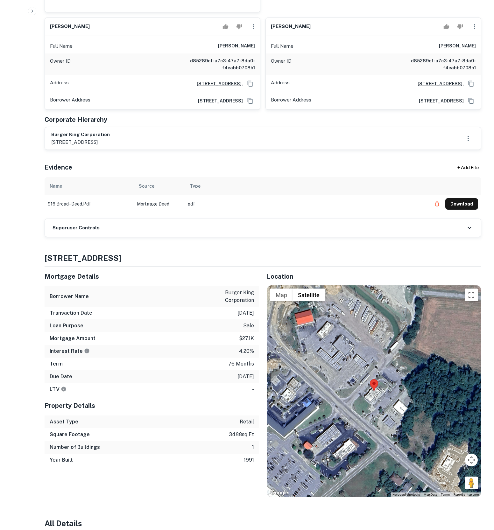
scroll to position [1238, 0]
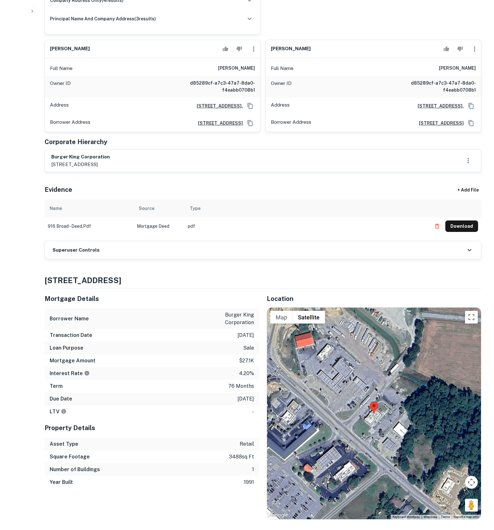
copy h6 "[PERSON_NAME]"
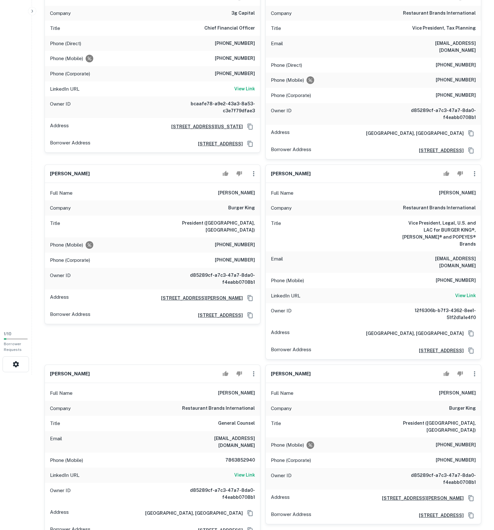
scroll to position [0, 0]
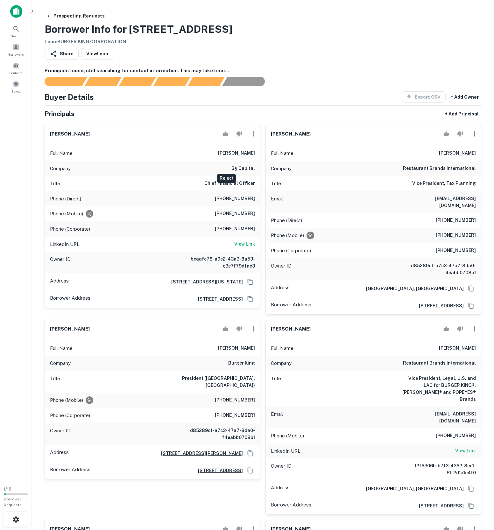
click at [236, 137] on icon "Reject" at bounding box center [239, 134] width 6 height 5
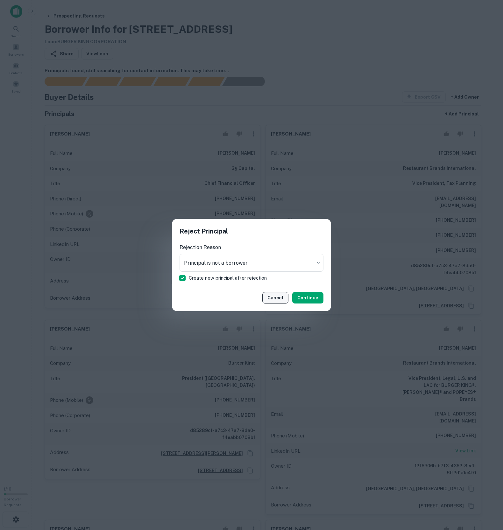
click at [262, 293] on button "Cancel" at bounding box center [275, 297] width 26 height 11
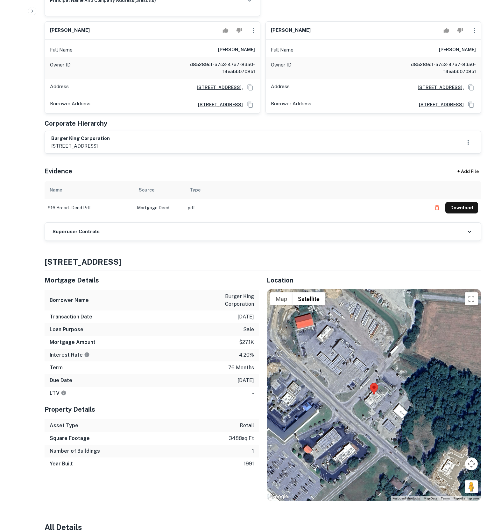
scroll to position [1563, 0]
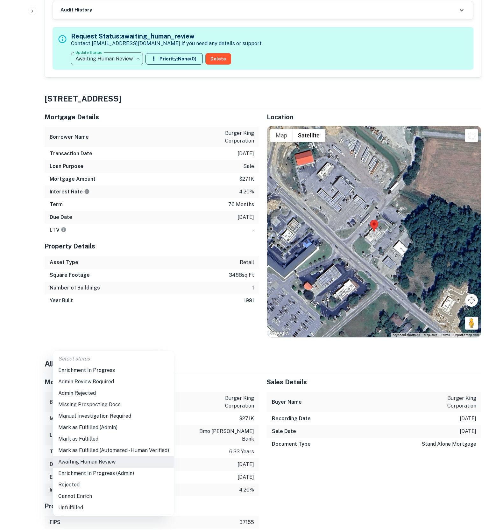
drag, startPoint x: 131, startPoint y: 371, endPoint x: 133, endPoint y: 358, distance: 12.9
click at [131, 371] on li "Enrichment In Progress" at bounding box center [113, 370] width 121 height 11
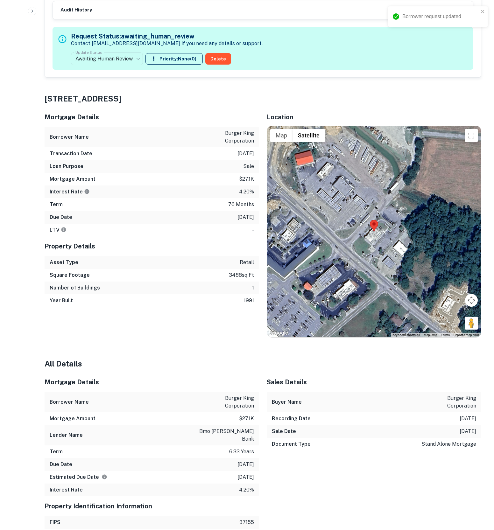
type input "**********"
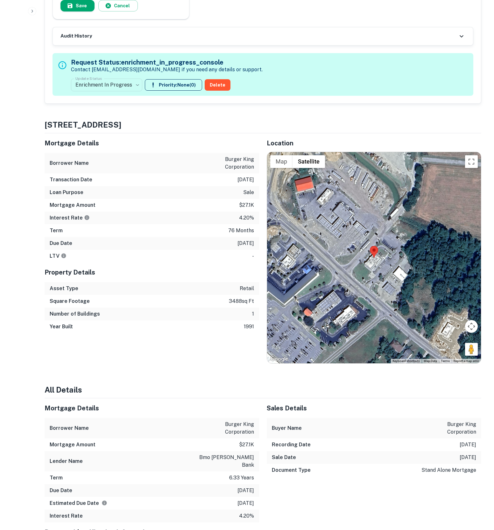
paste input "**********"
type input "**********"
click at [87, 11] on button "Save" at bounding box center [77, 5] width 34 height 11
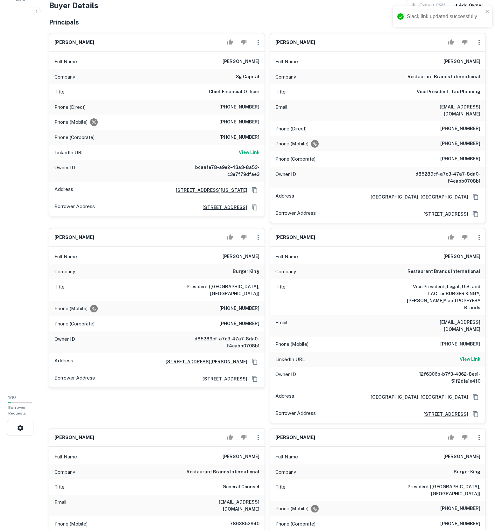
scroll to position [0, 0]
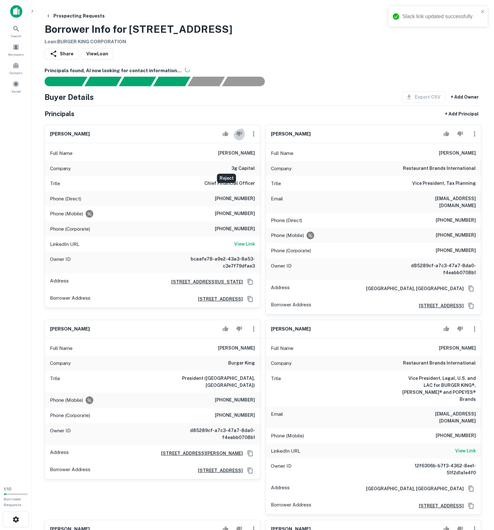
click at [236, 140] on button "Reject" at bounding box center [239, 134] width 11 height 13
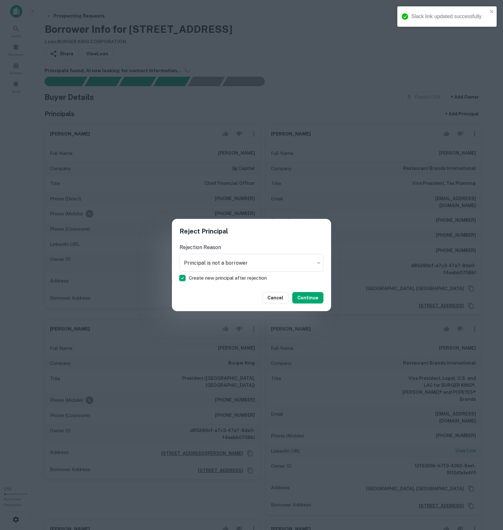
click at [215, 278] on span "Create new principal after rejection" at bounding box center [228, 278] width 78 height 8
click at [216, 262] on body "Slack link updated successfully Search Borrowers Contacts Saved 1 / 10 Borrower…" at bounding box center [251, 265] width 503 height 530
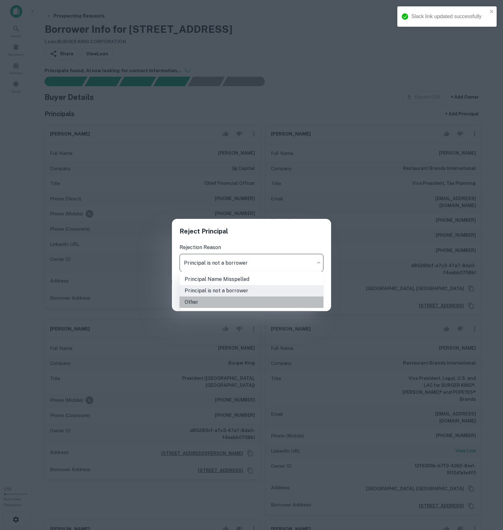
click at [210, 303] on li "Other" at bounding box center [251, 302] width 144 height 11
type input "*****"
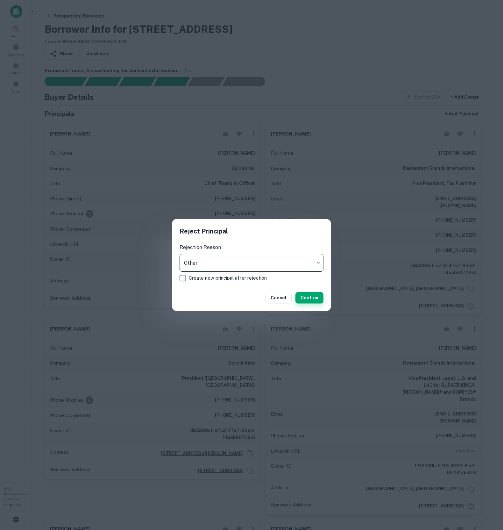
click at [298, 301] on button "Confirm" at bounding box center [309, 297] width 28 height 11
click at [73, 171] on div "Reject Principal Rejection Reason Other ***** ​ Create new principal after reje…" at bounding box center [251, 265] width 503 height 530
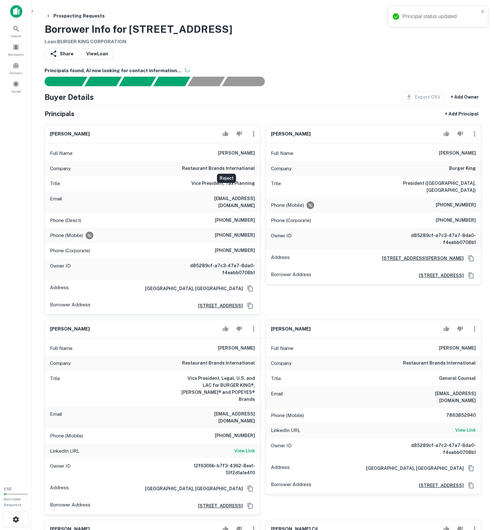
click at [236, 137] on icon "Reject" at bounding box center [239, 134] width 6 height 5
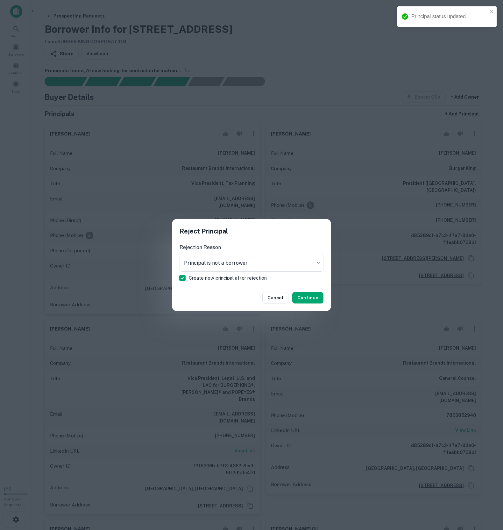
click at [202, 278] on span "Create new principal after rejection" at bounding box center [228, 278] width 78 height 8
click at [208, 260] on body "Principal status updated Search Borrowers Contacts Saved 1 / 10 Borrower Reques…" at bounding box center [251, 265] width 503 height 530
click at [208, 260] on div at bounding box center [251, 265] width 503 height 530
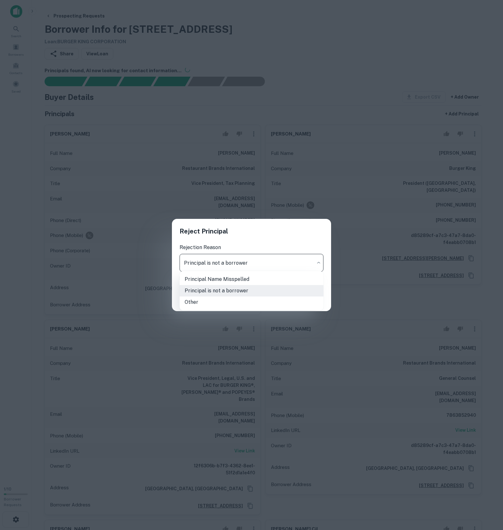
click at [271, 269] on body "Principal status updated Search Borrowers Contacts Saved 1 / 10 Borrower Reques…" at bounding box center [251, 265] width 503 height 530
click at [228, 292] on li "Principal is not a borrower" at bounding box center [251, 290] width 144 height 11
click at [319, 302] on button "Confirm" at bounding box center [309, 297] width 28 height 11
click at [127, 197] on div "**********" at bounding box center [251, 265] width 503 height 530
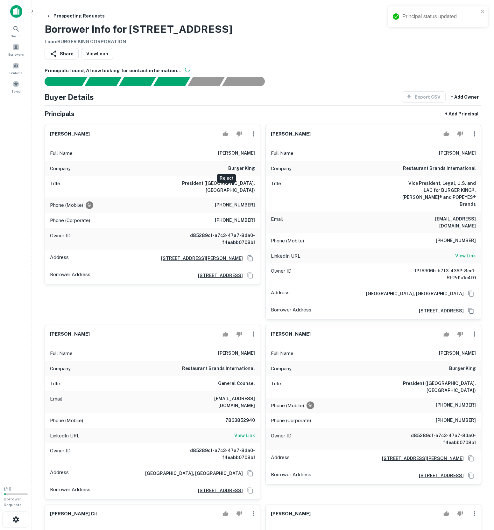
click at [236, 137] on icon "Reject" at bounding box center [239, 134] width 6 height 5
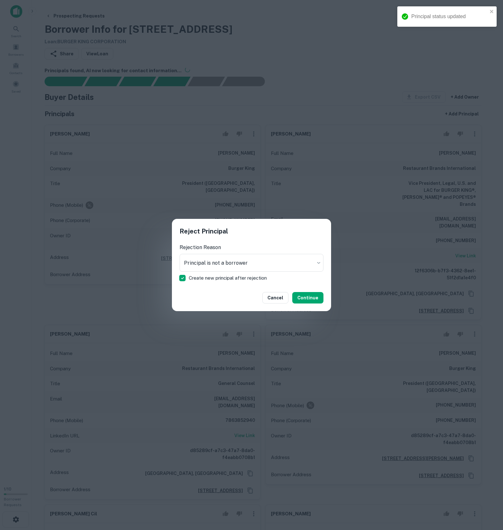
click at [207, 272] on label "Create new principal after rejection" at bounding box center [247, 278] width 142 height 13
click at [307, 299] on button "Confirm" at bounding box center [309, 297] width 28 height 11
click at [162, 220] on div "**********" at bounding box center [251, 265] width 503 height 530
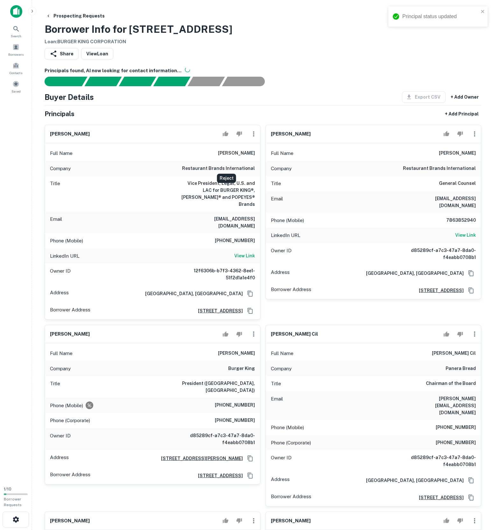
click at [236, 137] on icon "Reject" at bounding box center [239, 134] width 6 height 6
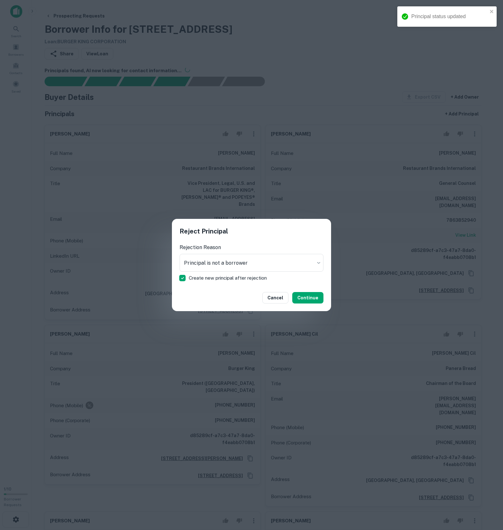
click at [210, 274] on span "Create new principal after rejection" at bounding box center [228, 278] width 78 height 8
click at [213, 256] on body "Principal status updated Search Borrowers Contacts Saved 1 / 10 Borrower Reques…" at bounding box center [251, 265] width 503 height 530
click at [223, 293] on li "Principal is not a borrower" at bounding box center [251, 290] width 144 height 11
click at [307, 304] on button "Confirm" at bounding box center [309, 297] width 28 height 11
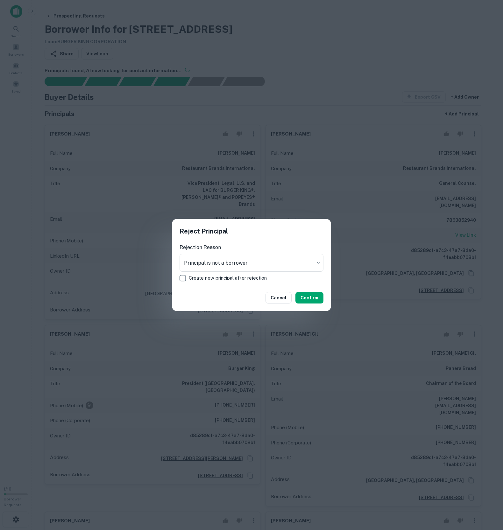
click at [118, 198] on div "**********" at bounding box center [251, 265] width 503 height 530
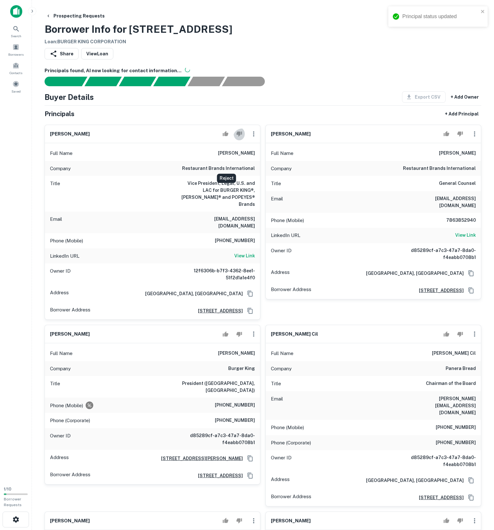
click at [236, 137] on icon "Reject" at bounding box center [239, 134] width 6 height 6
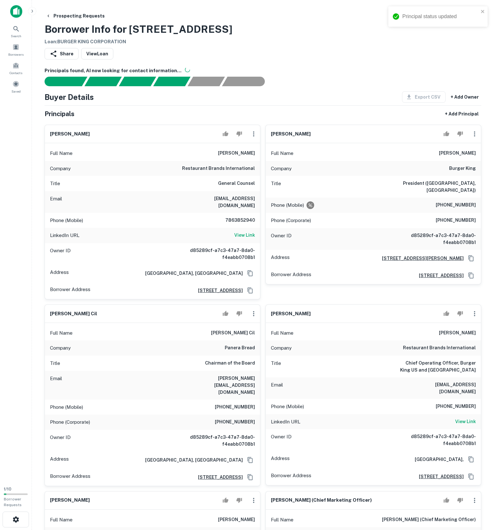
click at [235, 140] on div at bounding box center [232, 134] width 25 height 13
click at [236, 137] on icon "Reject" at bounding box center [239, 134] width 6 height 6
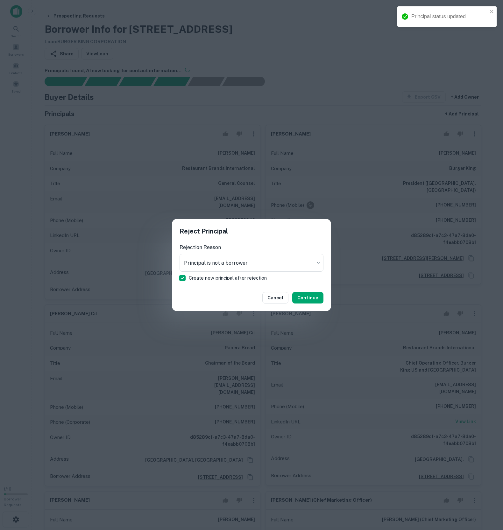
click at [195, 280] on span "Create new principal after rejection" at bounding box center [228, 278] width 78 height 8
click at [312, 305] on div "Cancel Confirm" at bounding box center [251, 297] width 159 height 27
drag, startPoint x: 310, startPoint y: 300, endPoint x: 301, endPoint y: 294, distance: 10.9
click at [311, 300] on button "Confirm" at bounding box center [309, 297] width 28 height 11
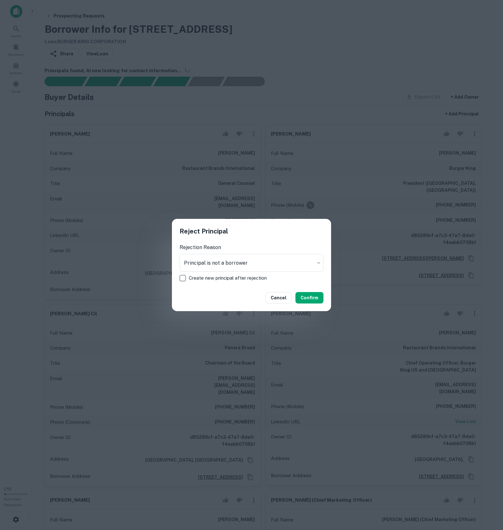
click at [134, 200] on div "**********" at bounding box center [251, 265] width 503 height 530
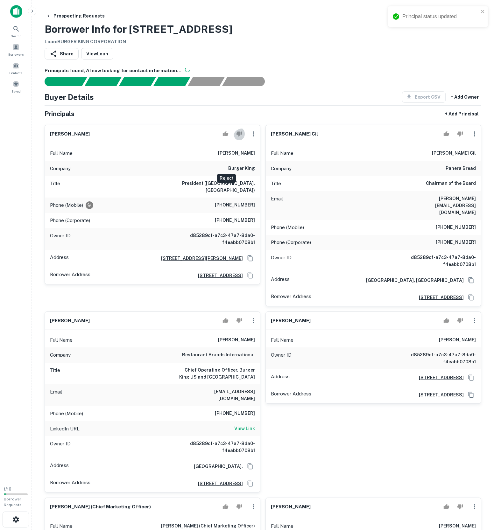
click at [236, 137] on icon "Reject" at bounding box center [239, 134] width 6 height 5
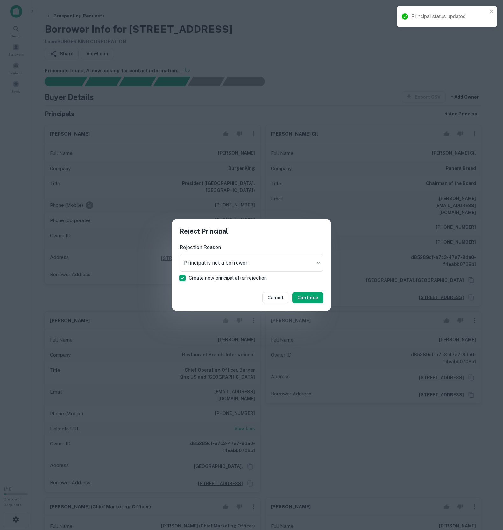
click at [214, 273] on label "Create new principal after rejection" at bounding box center [247, 278] width 142 height 13
click at [304, 300] on button "Confirm" at bounding box center [309, 297] width 28 height 11
click at [116, 181] on div "**********" at bounding box center [251, 265] width 503 height 530
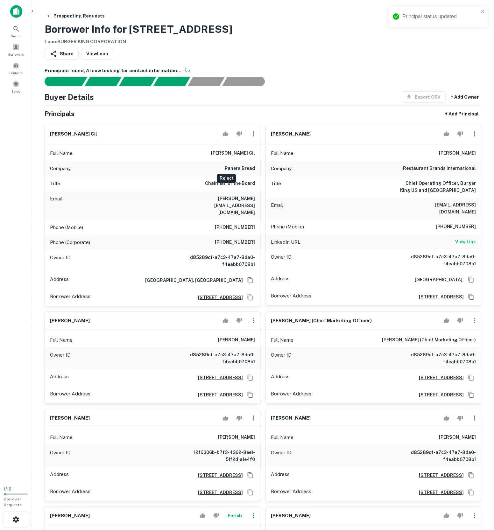
click at [236, 137] on icon "Reject" at bounding box center [239, 134] width 6 height 5
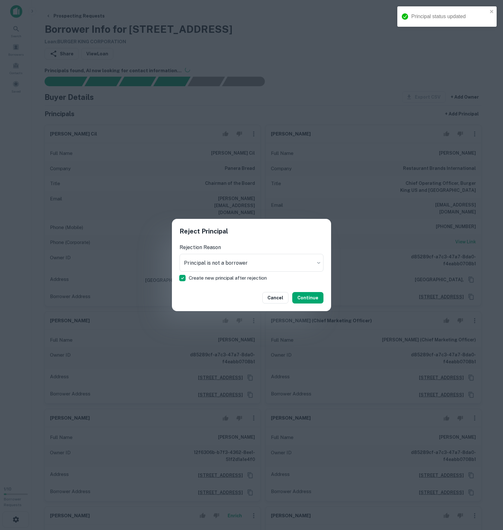
click at [218, 272] on label "Create new principal after rejection" at bounding box center [247, 278] width 142 height 13
click at [317, 302] on button "Confirm" at bounding box center [309, 297] width 28 height 11
drag, startPoint x: 99, startPoint y: 167, endPoint x: 103, endPoint y: 165, distance: 4.0
click at [99, 167] on div "**********" at bounding box center [251, 265] width 503 height 530
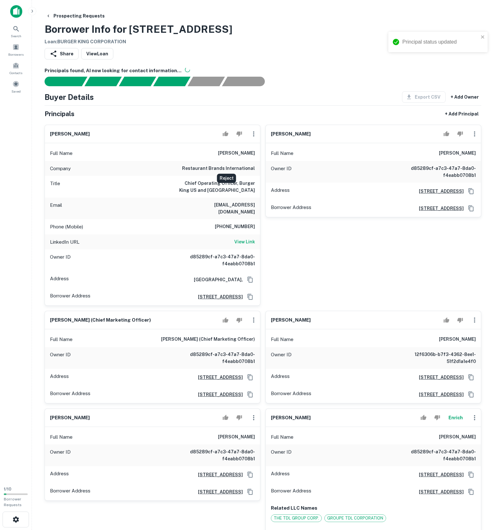
click at [236, 137] on icon "Reject" at bounding box center [239, 134] width 6 height 5
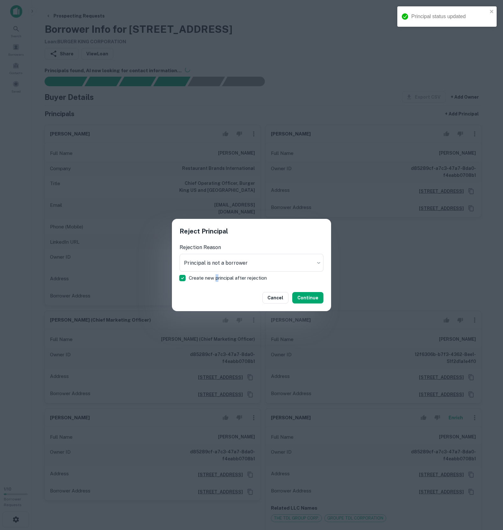
click at [222, 276] on span "Create new principal after rejection" at bounding box center [228, 278] width 78 height 8
click at [307, 296] on button "Confirm" at bounding box center [309, 297] width 28 height 11
click at [155, 227] on div "**********" at bounding box center [251, 265] width 503 height 530
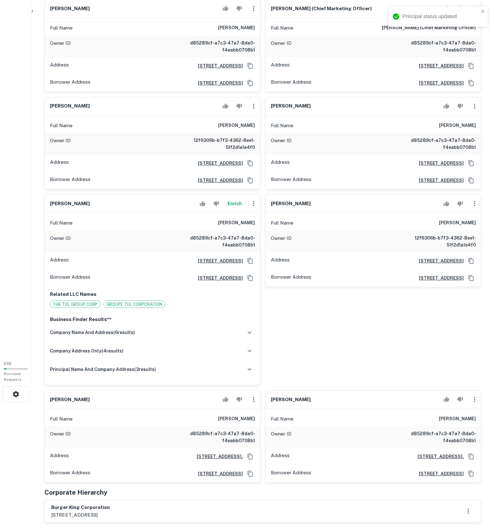
scroll to position [1, 0]
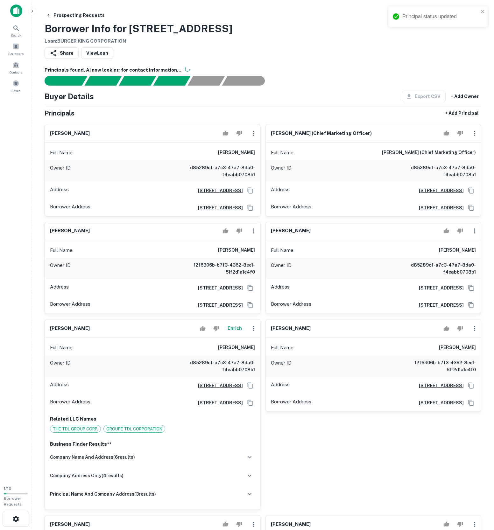
click at [236, 136] on icon "Reject" at bounding box center [239, 133] width 6 height 5
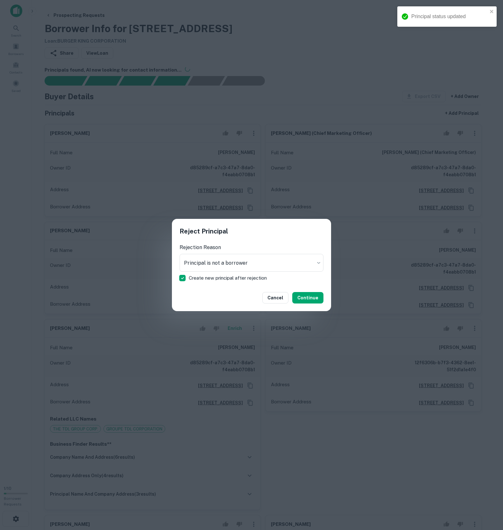
click at [206, 272] on label "Create new principal after rejection" at bounding box center [247, 278] width 142 height 13
click at [295, 294] on button "Confirm" at bounding box center [309, 297] width 28 height 11
click at [88, 184] on div "**********" at bounding box center [251, 265] width 503 height 530
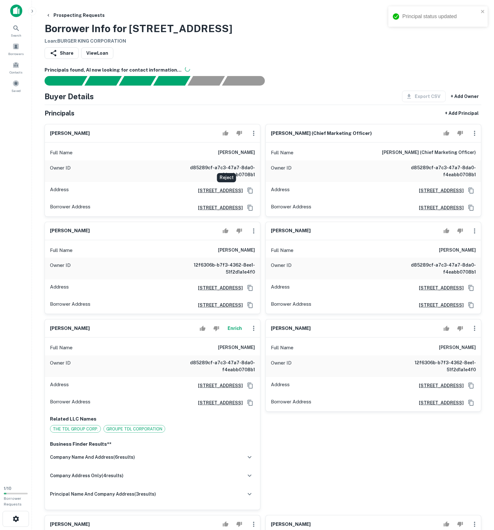
click at [236, 136] on icon "Reject" at bounding box center [239, 133] width 6 height 6
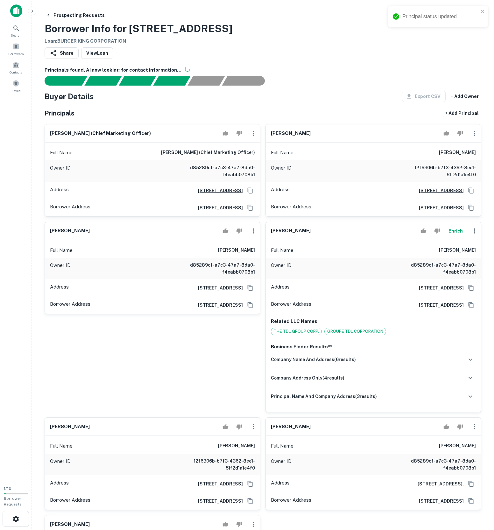
click at [234, 140] on div at bounding box center [232, 133] width 25 height 13
click at [236, 136] on icon "Reject" at bounding box center [239, 133] width 6 height 6
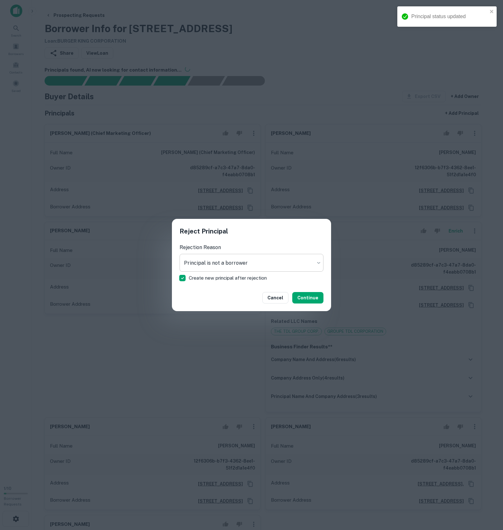
click at [206, 265] on body "Principal status updated Search Borrowers Contacts Saved 1 / 10 Borrower Reques…" at bounding box center [251, 264] width 503 height 530
click at [215, 256] on div at bounding box center [251, 265] width 503 height 530
click at [209, 281] on span "Create new principal after rejection" at bounding box center [228, 278] width 78 height 8
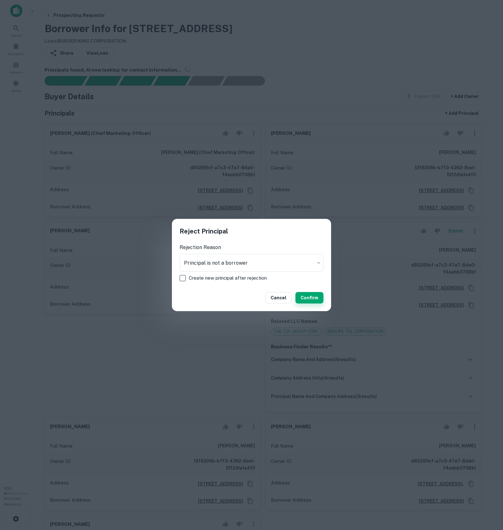
drag, startPoint x: 319, startPoint y: 299, endPoint x: 315, endPoint y: 296, distance: 5.0
click at [319, 299] on button "Confirm" at bounding box center [309, 297] width 28 height 11
click at [106, 153] on div "**********" at bounding box center [251, 265] width 503 height 530
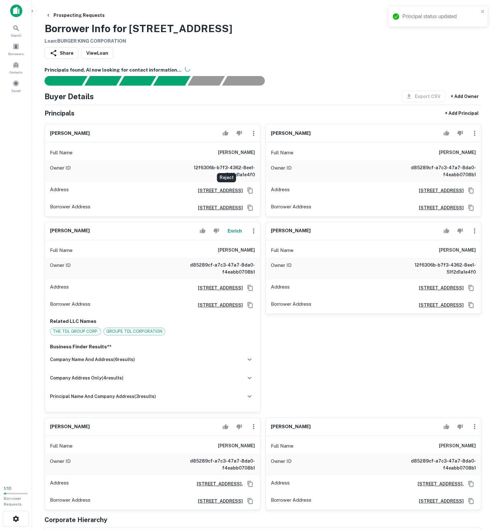
click at [234, 140] on button "Reject" at bounding box center [239, 133] width 11 height 13
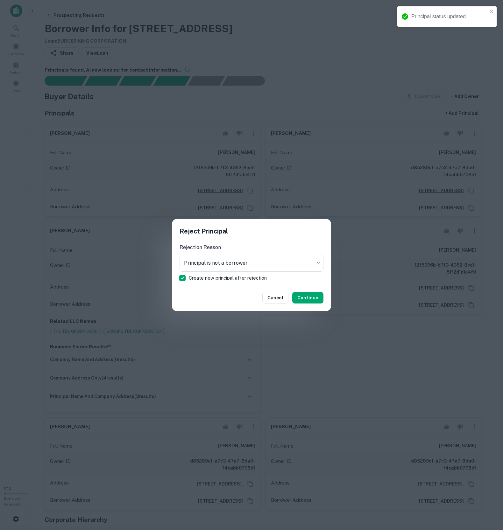
click at [214, 279] on span "Create new principal after rejection" at bounding box center [228, 278] width 78 height 8
click at [302, 298] on button "Confirm" at bounding box center [309, 297] width 28 height 11
drag, startPoint x: 76, startPoint y: 130, endPoint x: 98, endPoint y: 137, distance: 23.5
click at [76, 130] on div "**********" at bounding box center [251, 265] width 503 height 530
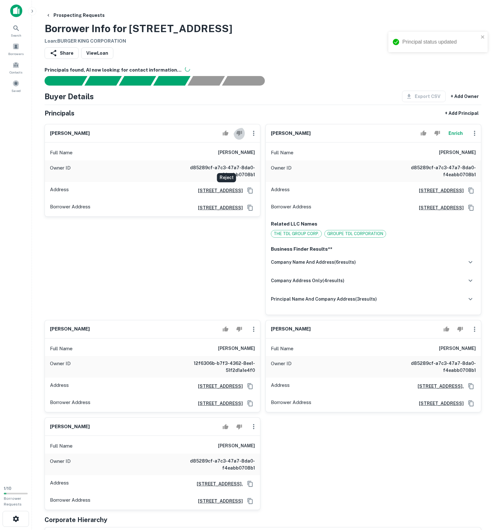
click at [236, 136] on icon "Reject" at bounding box center [239, 133] width 6 height 5
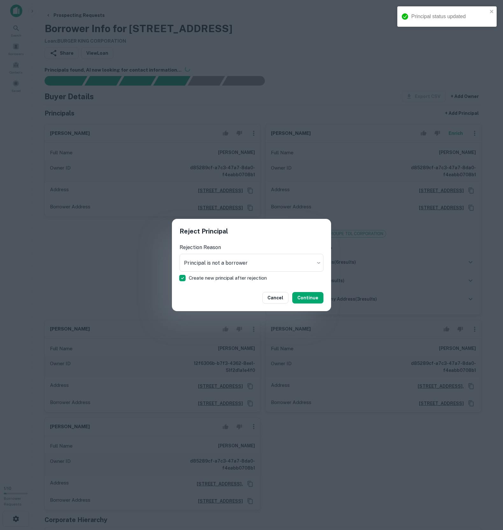
click at [216, 277] on span "Create new principal after rejection" at bounding box center [228, 278] width 78 height 8
click at [309, 297] on button "Confirm" at bounding box center [309, 297] width 28 height 11
click at [189, 201] on div "**********" at bounding box center [251, 265] width 503 height 530
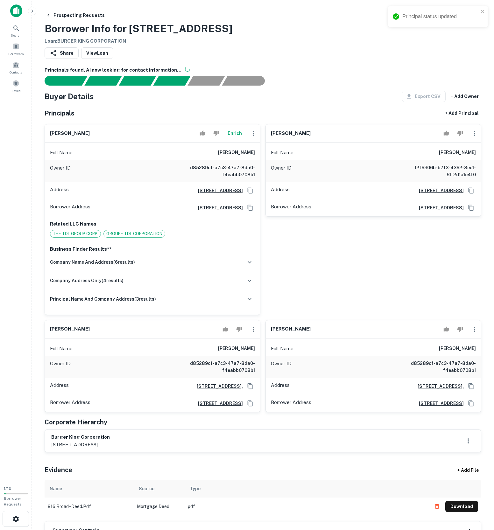
click at [457, 136] on icon "Reject" at bounding box center [460, 133] width 6 height 6
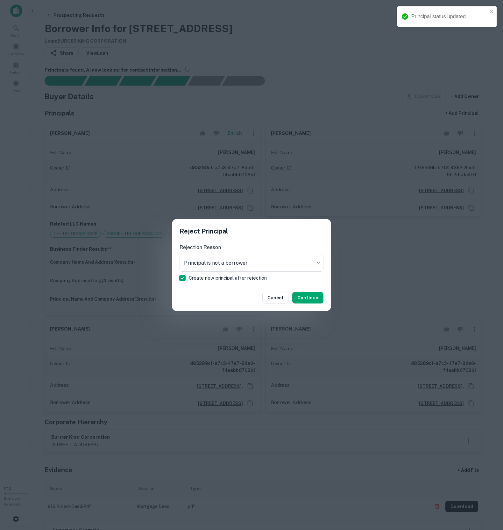
click at [272, 286] on div "Cancel Continue" at bounding box center [251, 297] width 159 height 27
click at [267, 278] on span "Create new principal after rejection" at bounding box center [228, 278] width 78 height 8
click at [299, 300] on button "Confirm" at bounding box center [309, 297] width 28 height 11
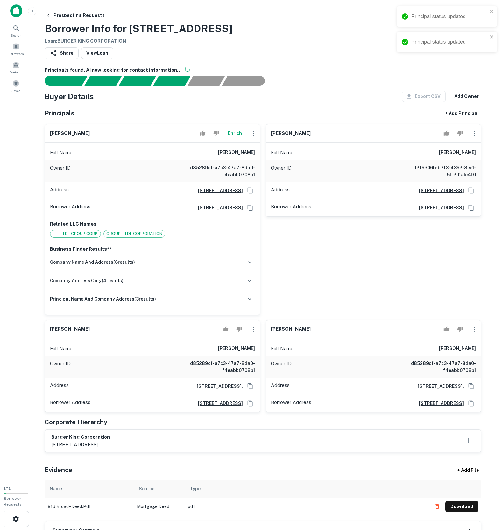
click at [138, 216] on div "**********" at bounding box center [251, 265] width 503 height 530
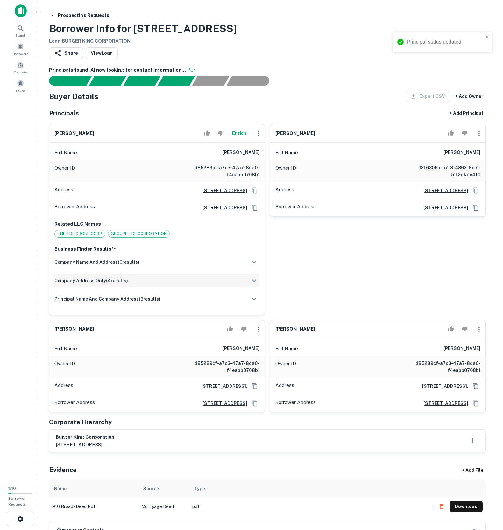
scroll to position [94, 0]
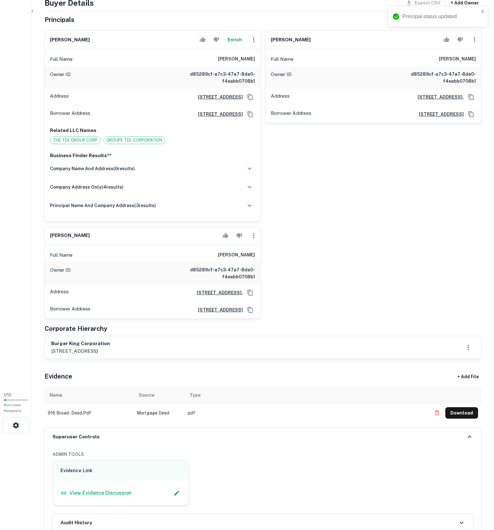
click at [445, 49] on div "jon domanko" at bounding box center [373, 40] width 215 height 18
click at [457, 43] on icon "Reject" at bounding box center [460, 40] width 6 height 6
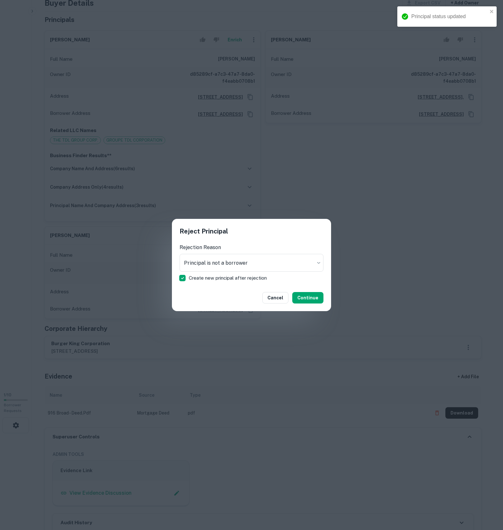
click at [191, 282] on span "Create new principal after rejection" at bounding box center [228, 278] width 78 height 8
click at [297, 297] on button "Confirm" at bounding box center [309, 297] width 28 height 11
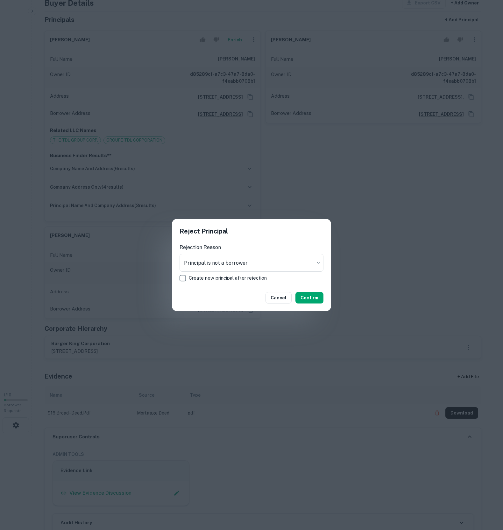
click at [132, 292] on div "**********" at bounding box center [251, 265] width 503 height 530
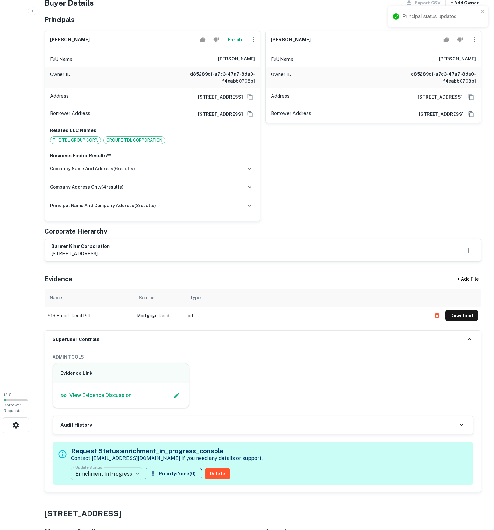
click at [457, 43] on icon "Reject" at bounding box center [460, 40] width 6 height 6
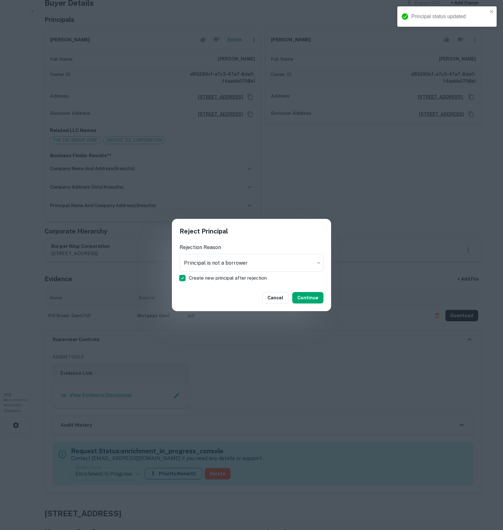
click at [256, 277] on span "Create new principal after rejection" at bounding box center [228, 278] width 78 height 8
click at [308, 307] on div "Cancel Confirm" at bounding box center [251, 297] width 159 height 27
click at [311, 298] on button "Confirm" at bounding box center [309, 297] width 28 height 11
click at [386, 256] on div "**********" at bounding box center [251, 265] width 503 height 530
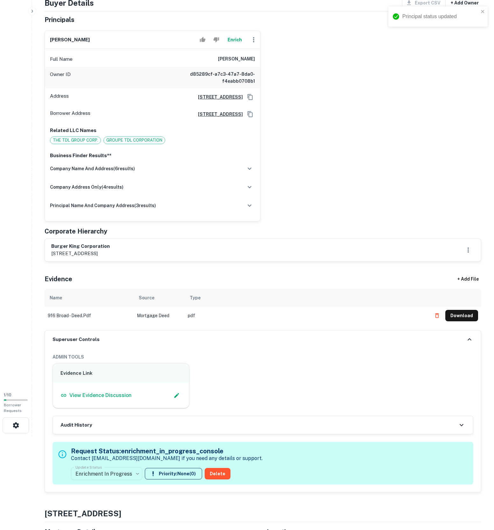
click at [217, 67] on div "Full Name flavio montini" at bounding box center [152, 59] width 215 height 15
click at [231, 46] on button "Enrich" at bounding box center [234, 39] width 20 height 13
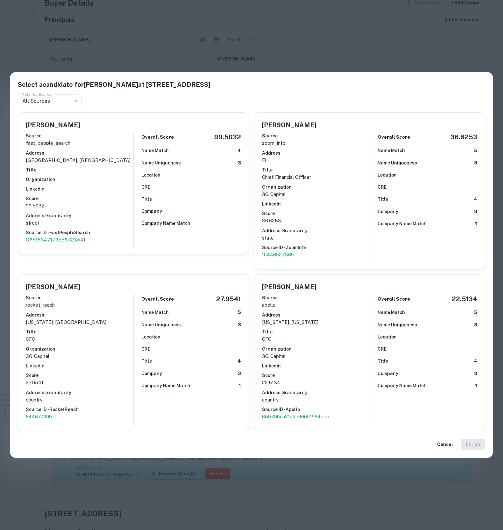
click at [227, 80] on h5 "Select a candidate for Flavio Montini at 5707 blue lagoon drive" at bounding box center [251, 85] width 467 height 10
click at [199, 147] on div "Name Match 4" at bounding box center [191, 150] width 100 height 7
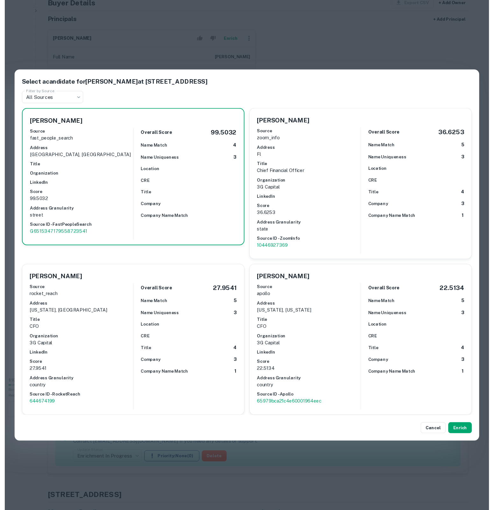
scroll to position [0, 0]
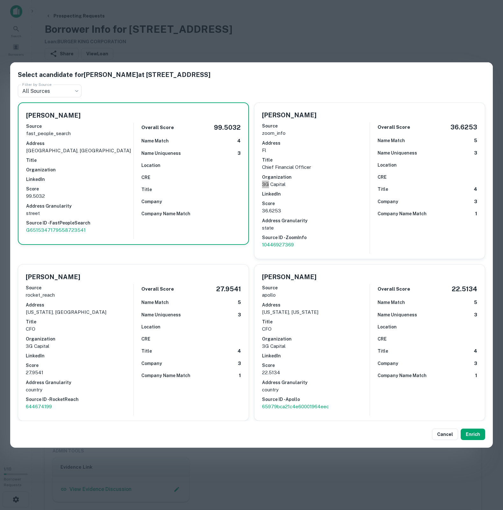
click at [487, 448] on div "Cancel Enrich" at bounding box center [251, 434] width 482 height 27
drag, startPoint x: 299, startPoint y: 188, endPoint x: 330, endPoint y: 258, distance: 76.4
click at [299, 188] on div "Source zoom_info Address fl Title Chief Financial Officer Organization 3G Capit…" at bounding box center [316, 185] width 108 height 131
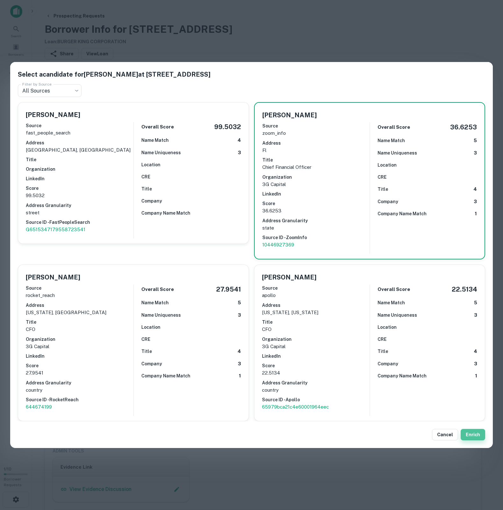
click at [466, 441] on button "Enrich" at bounding box center [472, 434] width 24 height 11
click at [465, 441] on button "Enrich" at bounding box center [472, 434] width 24 height 11
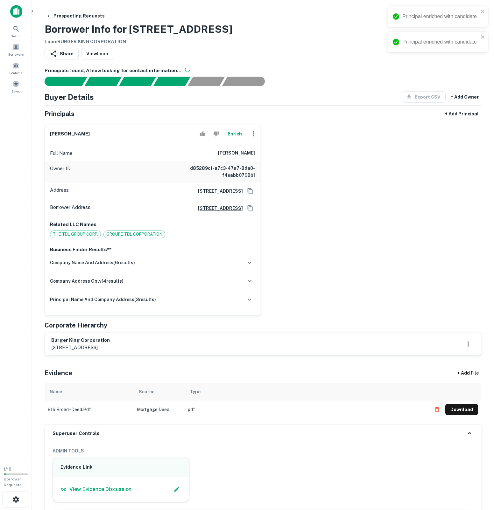
click at [98, 143] on div "flavio montini Enrich" at bounding box center [152, 134] width 215 height 18
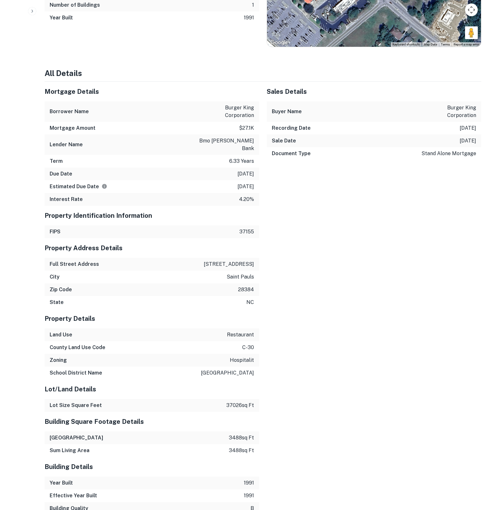
scroll to position [625, 0]
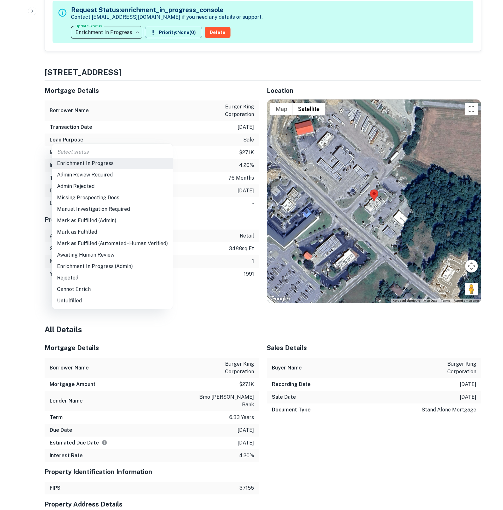
drag, startPoint x: 82, startPoint y: 234, endPoint x: 64, endPoint y: 216, distance: 25.2
click at [82, 233] on li "Mark as Fulfilled" at bounding box center [112, 232] width 121 height 11
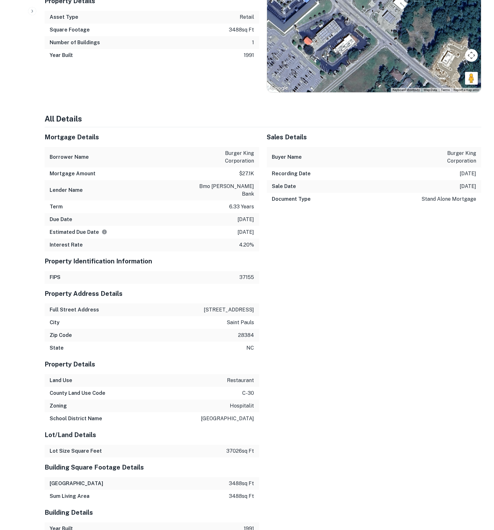
scroll to position [1526, 0]
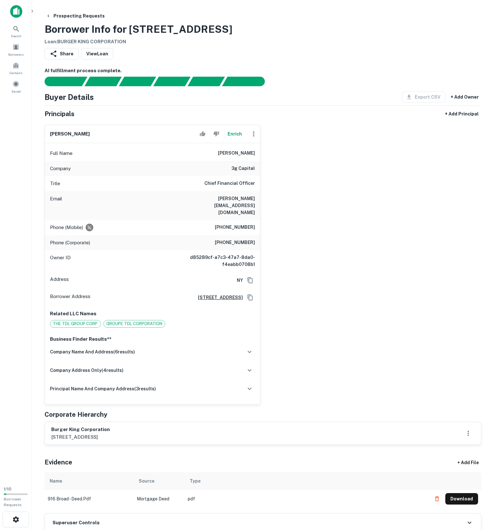
click at [452, 217] on div "flavio montini Enrich Full Name flavio montini Company 3g capital Title Chief F…" at bounding box center [260, 262] width 442 height 285
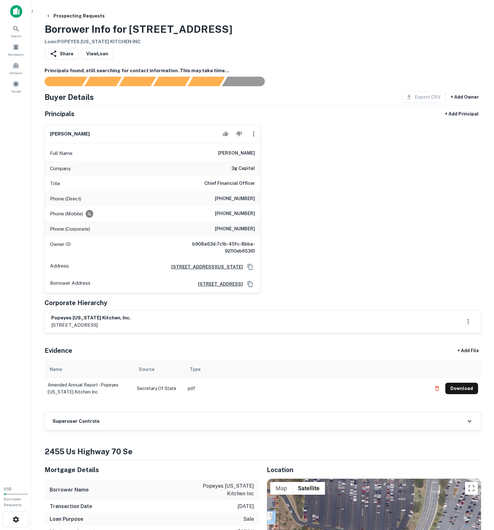
click at [110, 221] on div "Phone (Mobile) [PHONE_NUMBER]" at bounding box center [152, 213] width 215 height 15
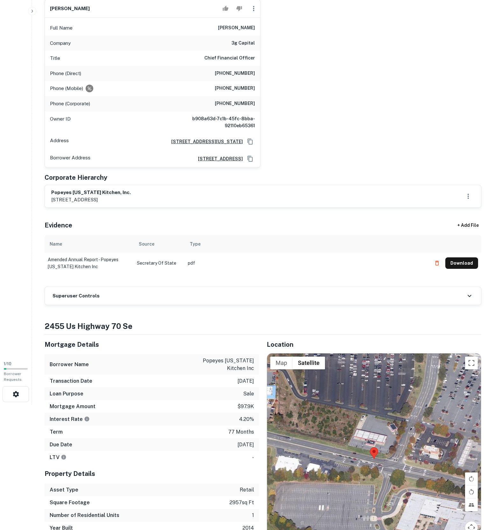
click at [125, 204] on p "[STREET_ADDRESS]" at bounding box center [91, 200] width 80 height 8
click at [128, 196] on h6 "popeyes [US_STATE] kitchen, inc." at bounding box center [91, 192] width 80 height 7
click at [58, 196] on h6 "popeyes [US_STATE] kitchen, inc." at bounding box center [91, 192] width 80 height 7
copy div "popeyes [US_STATE] kitchen, inc. [STREET_ADDRESS]"
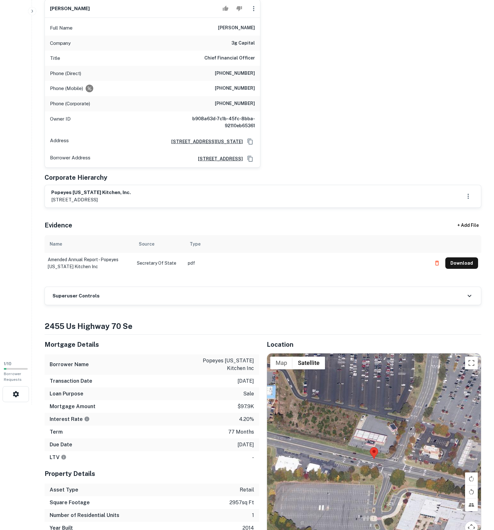
drag, startPoint x: 171, startPoint y: 258, endPoint x: 237, endPoint y: 258, distance: 66.2
click at [116, 207] on div "popeyes [US_STATE] kitchen, inc. [STREET_ADDRESS]" at bounding box center [263, 196] width 436 height 22
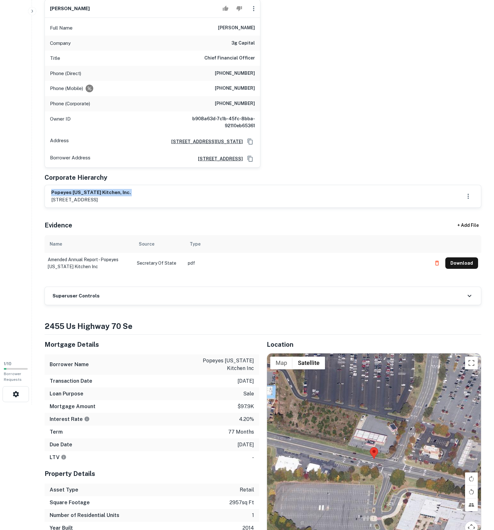
click at [116, 207] on div "popeyes [US_STATE] kitchen, inc. [STREET_ADDRESS]" at bounding box center [263, 196] width 436 height 22
click at [240, 36] on div "Full Name [PERSON_NAME]" at bounding box center [152, 27] width 215 height 15
click at [240, 32] on h6 "[PERSON_NAME]" at bounding box center [236, 28] width 37 height 8
click at [241, 32] on h6 "[PERSON_NAME]" at bounding box center [236, 28] width 37 height 8
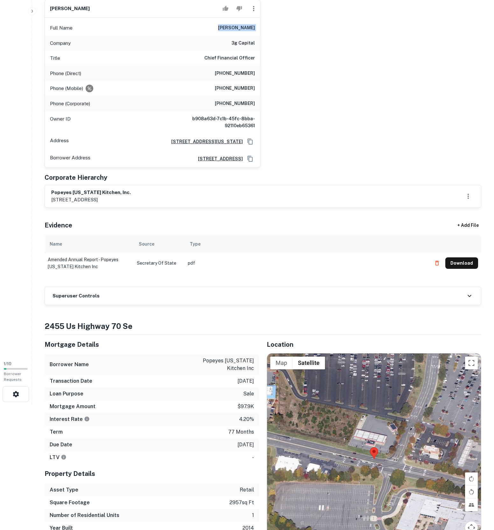
copy h6 "[PERSON_NAME]"
click at [321, 148] on div "[PERSON_NAME] Full Name [PERSON_NAME] Company 3g capital Title Chief Financial …" at bounding box center [260, 80] width 442 height 173
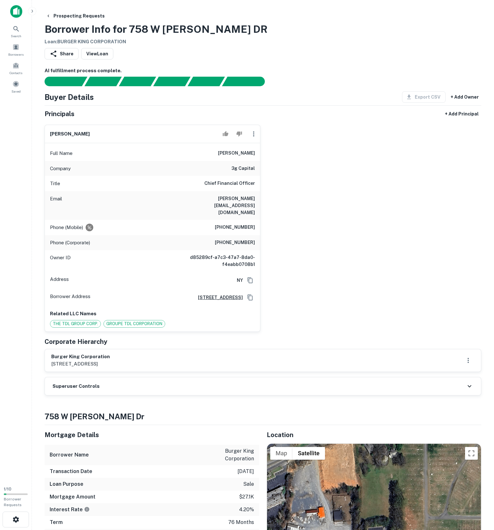
click at [305, 239] on div "[PERSON_NAME] Full Name [PERSON_NAME] Company 3g capital Title Chief Financial …" at bounding box center [260, 226] width 442 height 212
